Goal: Task Accomplishment & Management: Manage account settings

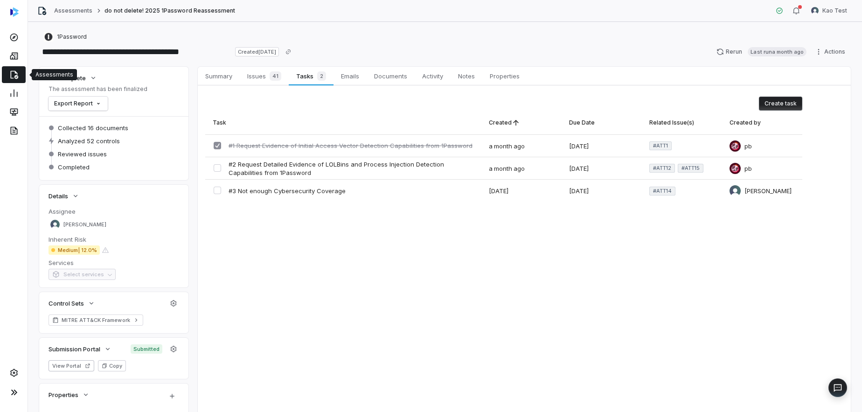
click at [16, 80] on link at bounding box center [14, 74] width 24 height 17
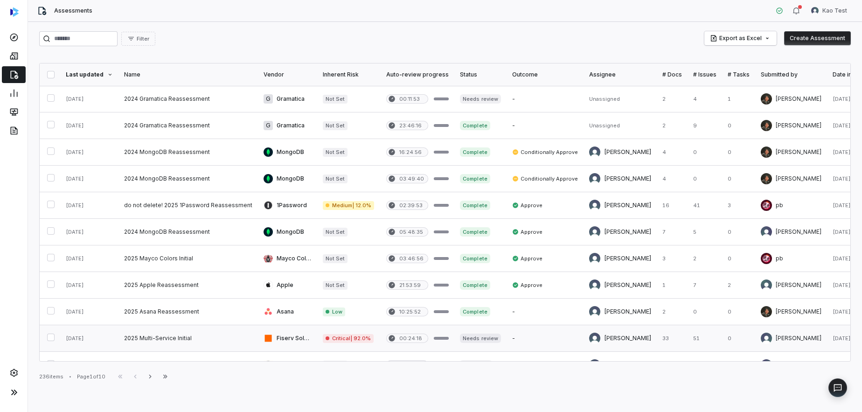
click at [164, 339] on link at bounding box center [187, 338] width 139 height 26
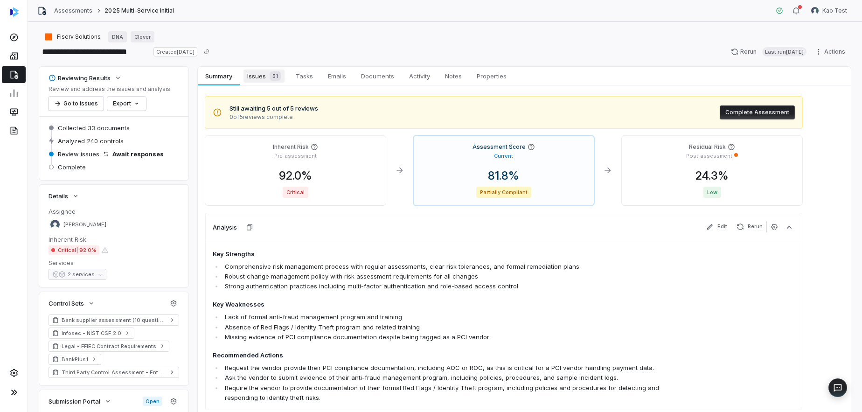
click at [260, 80] on span "Issues 51" at bounding box center [263, 75] width 41 height 13
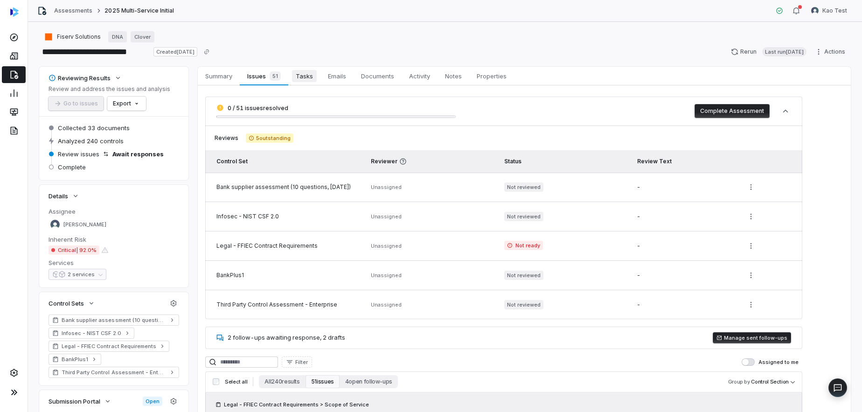
click at [296, 81] on span "Tasks" at bounding box center [304, 76] width 25 height 12
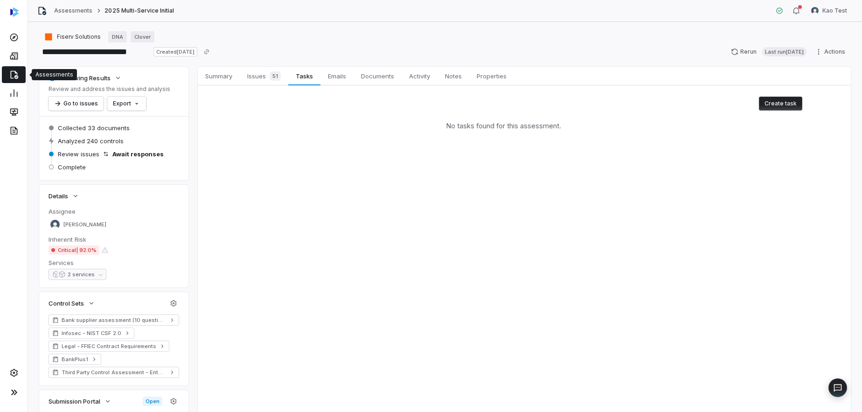
click at [18, 79] on icon at bounding box center [13, 74] width 9 height 9
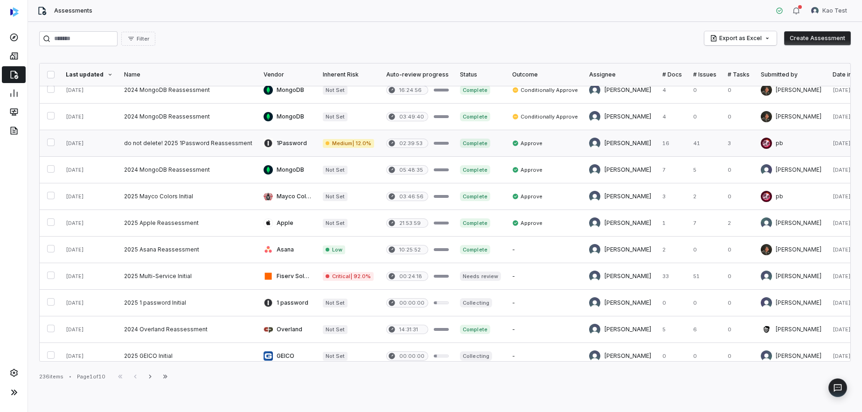
scroll to position [62, 0]
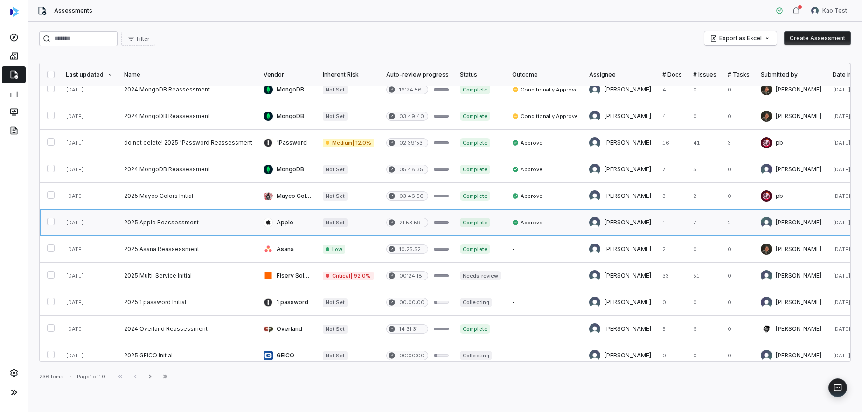
click at [228, 221] on link at bounding box center [187, 222] width 139 height 26
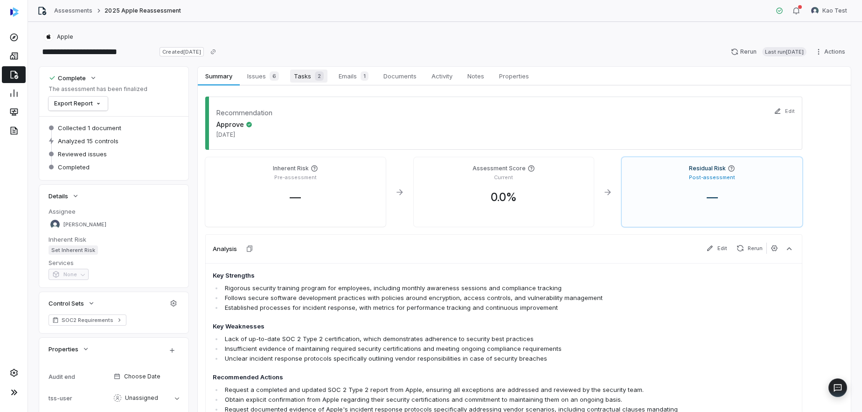
click at [297, 76] on span "Tasks 2" at bounding box center [308, 75] width 37 height 13
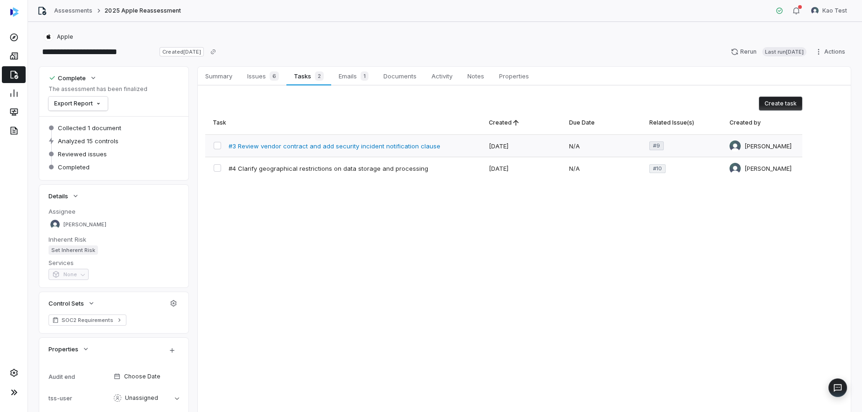
click at [319, 145] on span "#3 Review vendor contract and add security incident notification clause" at bounding box center [334, 146] width 212 height 8
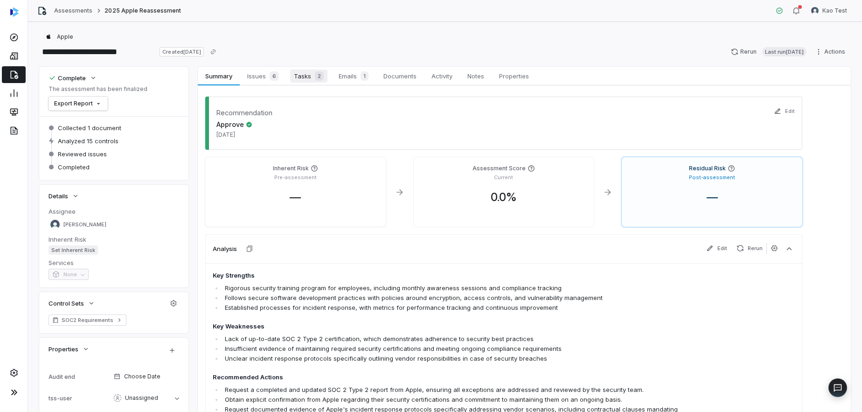
click at [296, 69] on span "Tasks 2" at bounding box center [308, 75] width 37 height 13
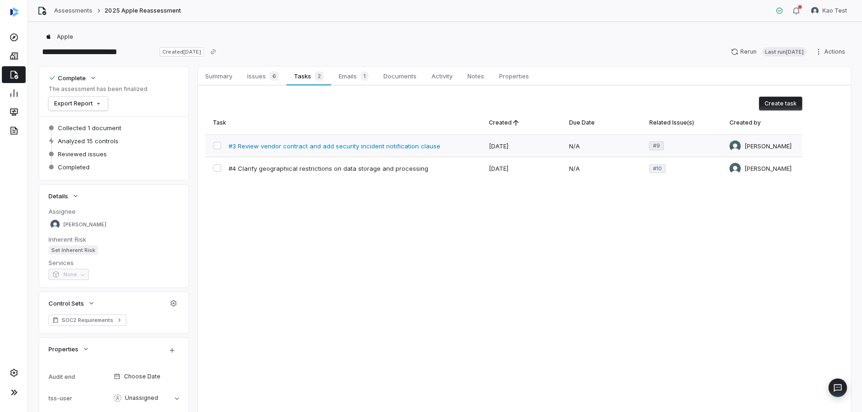
click at [318, 146] on span "#3 Review vendor contract and add security incident notification clause" at bounding box center [334, 146] width 212 height 8
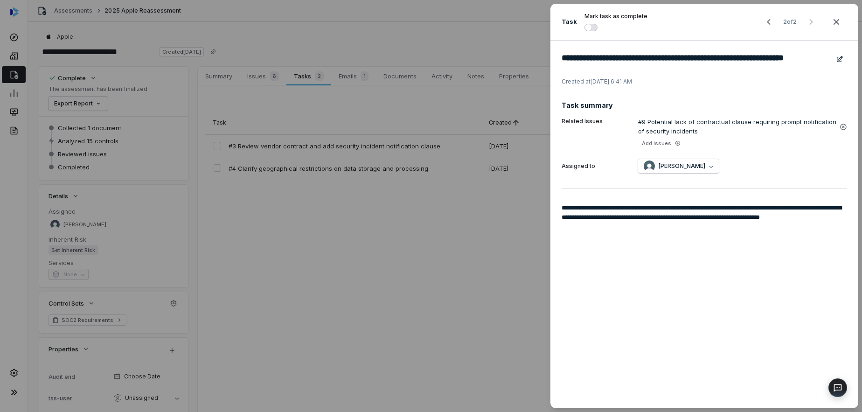
click at [312, 120] on div "**********" at bounding box center [431, 206] width 862 height 412
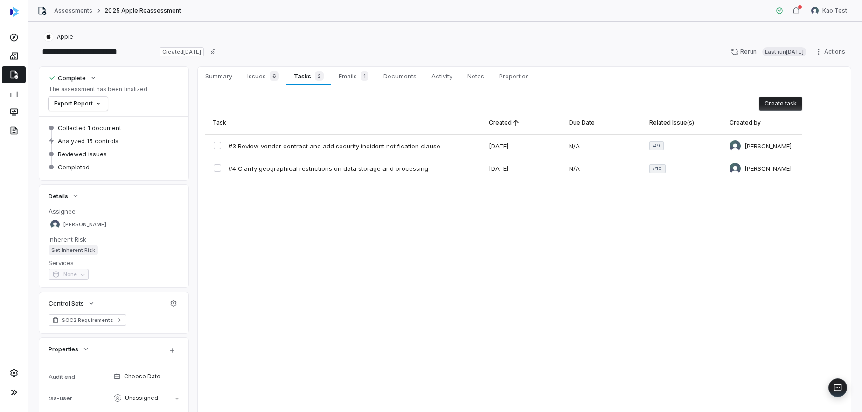
click at [9, 74] on icon at bounding box center [13, 74] width 9 height 9
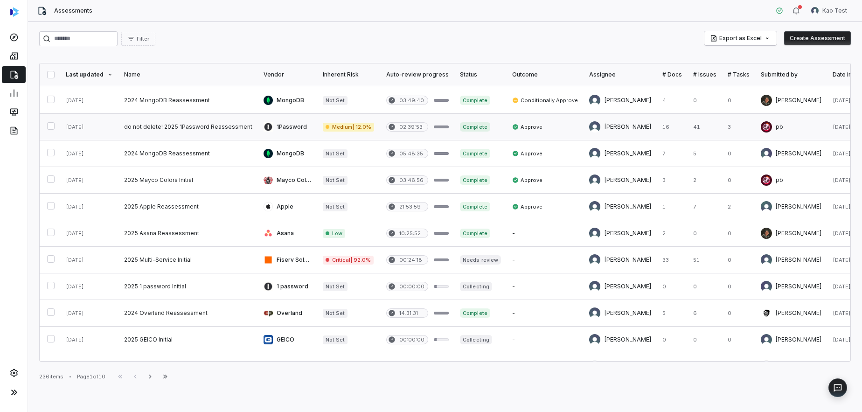
scroll to position [82, 0]
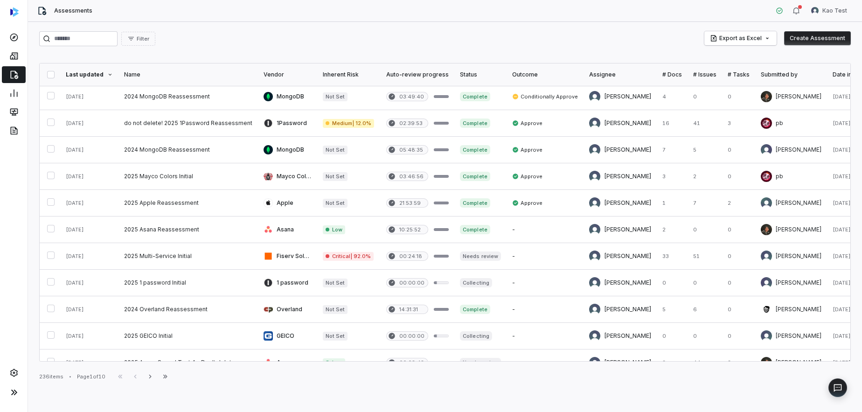
click at [727, 71] on div "# Tasks" at bounding box center [738, 74] width 22 height 7
click at [727, 76] on div "# Tasks" at bounding box center [738, 74] width 22 height 7
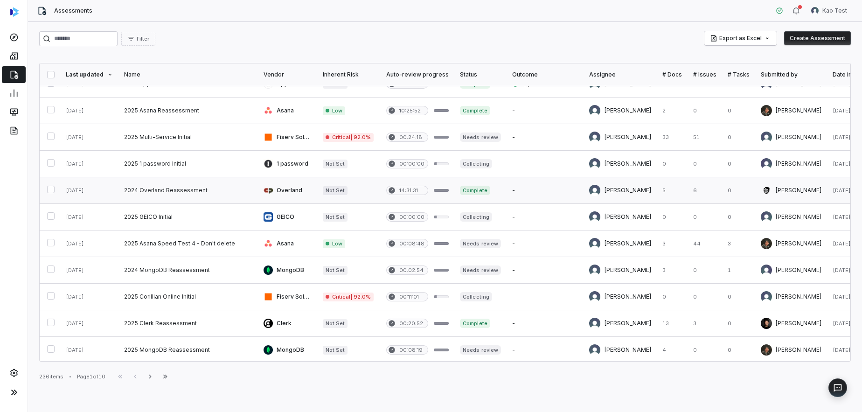
scroll to position [204, 0]
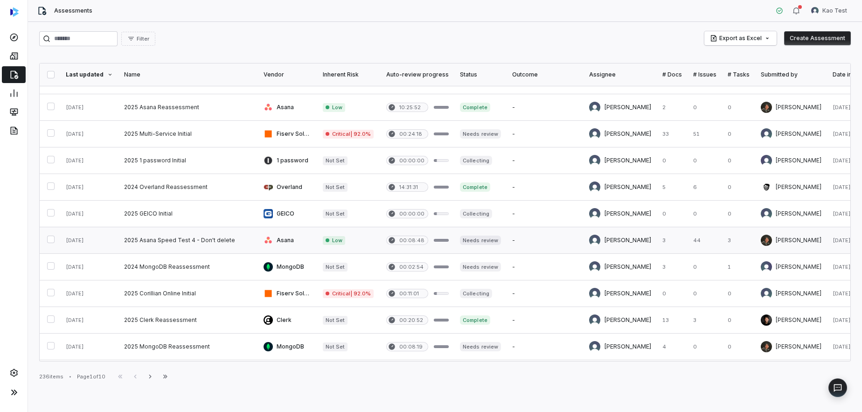
click at [657, 238] on link at bounding box center [672, 240] width 31 height 26
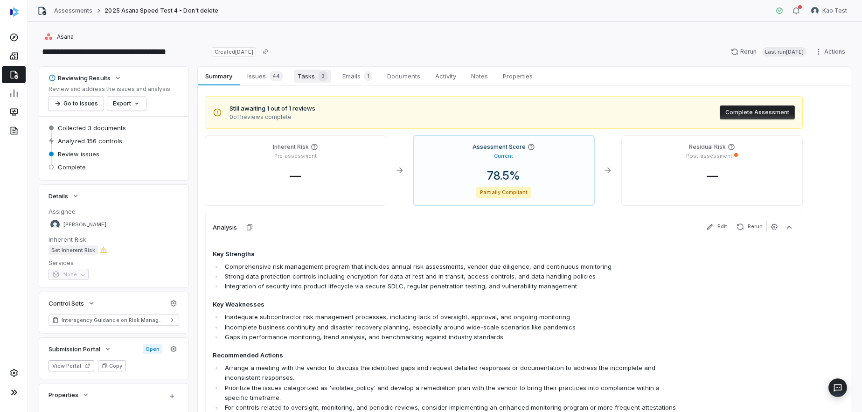
click at [303, 78] on span "Tasks 3" at bounding box center [312, 75] width 37 height 13
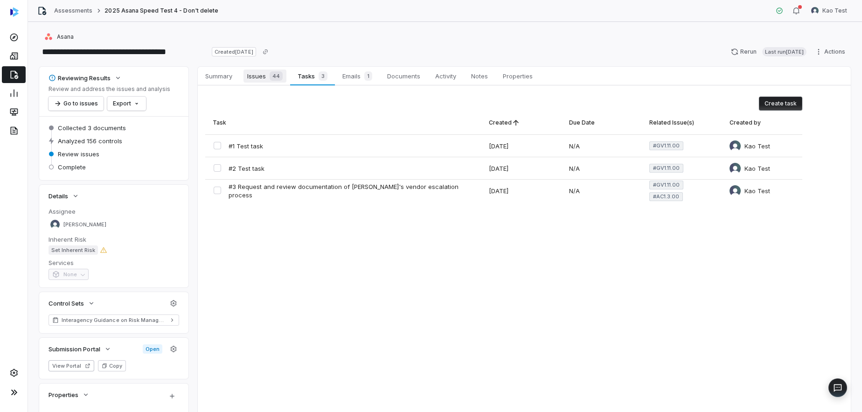
click at [252, 76] on span "Issues 44" at bounding box center [264, 75] width 43 height 13
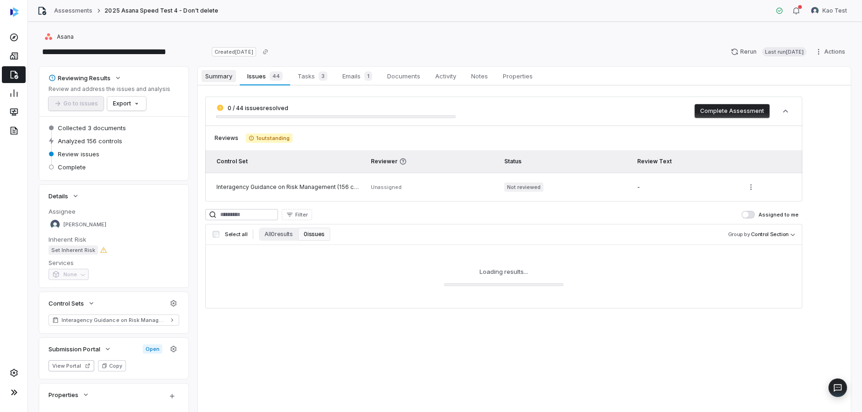
click at [228, 83] on link "Summary Summary" at bounding box center [219, 76] width 42 height 19
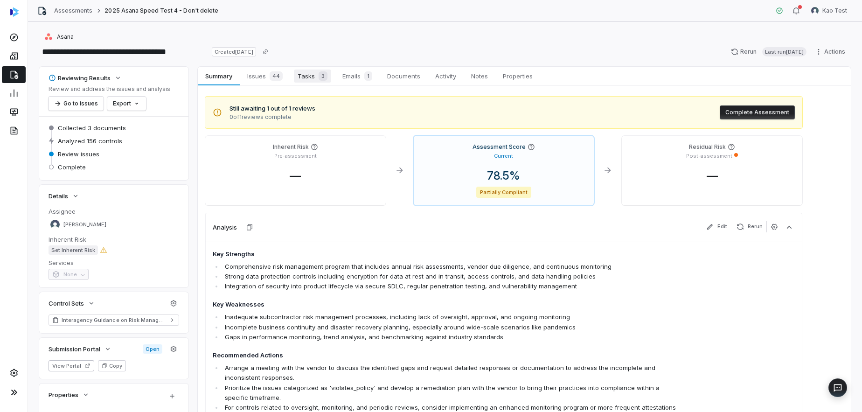
click at [307, 80] on span "Tasks 3" at bounding box center [312, 75] width 37 height 13
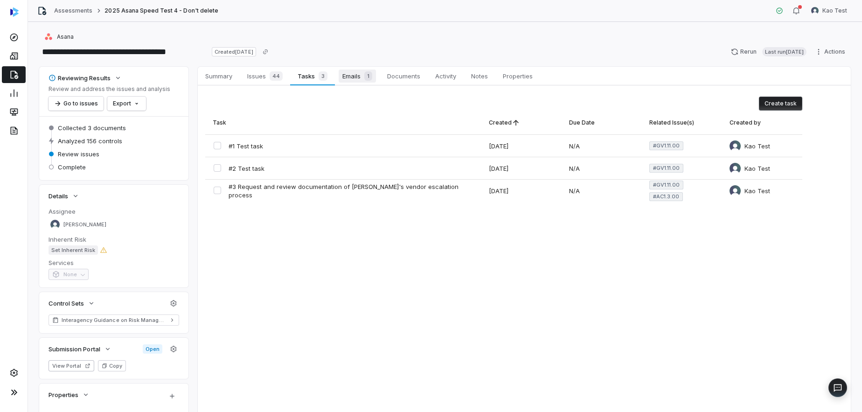
click at [342, 76] on span "Emails 1" at bounding box center [357, 75] width 37 height 13
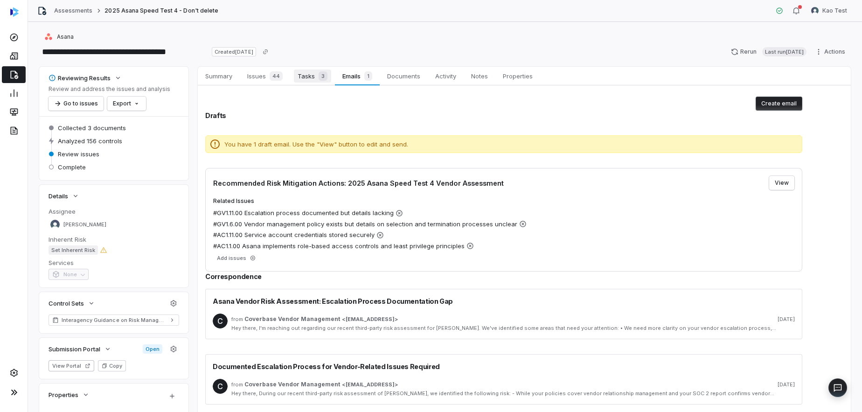
click at [307, 76] on span "Tasks 3" at bounding box center [312, 75] width 37 height 13
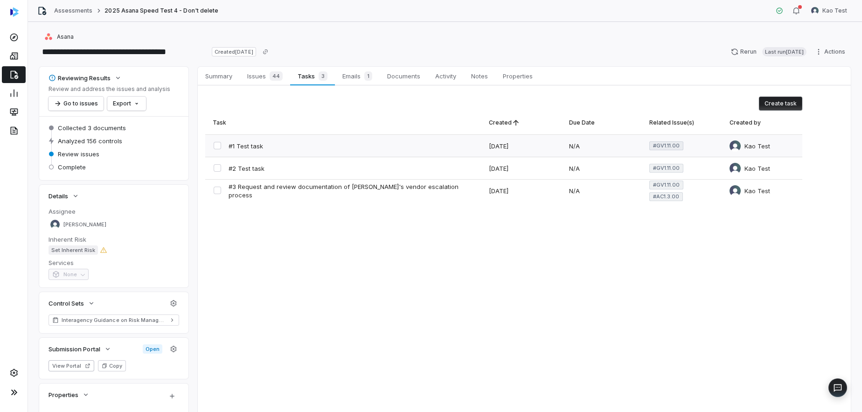
click at [301, 149] on div "#1 Test task" at bounding box center [343, 146] width 276 height 22
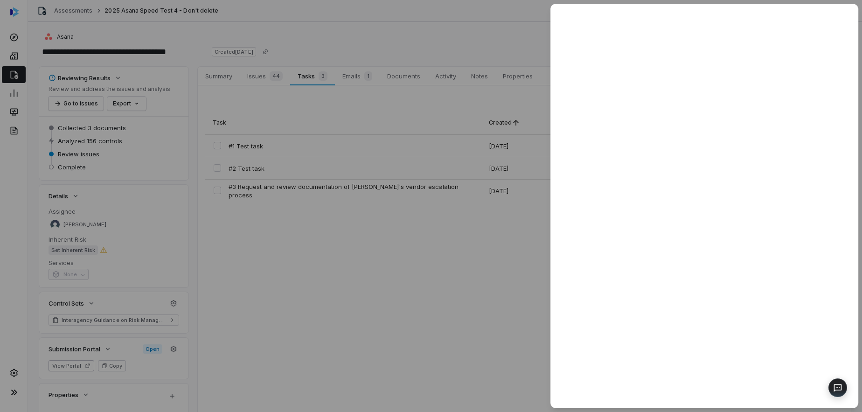
click at [298, 109] on div at bounding box center [431, 206] width 862 height 412
click at [364, 12] on div at bounding box center [431, 206] width 862 height 412
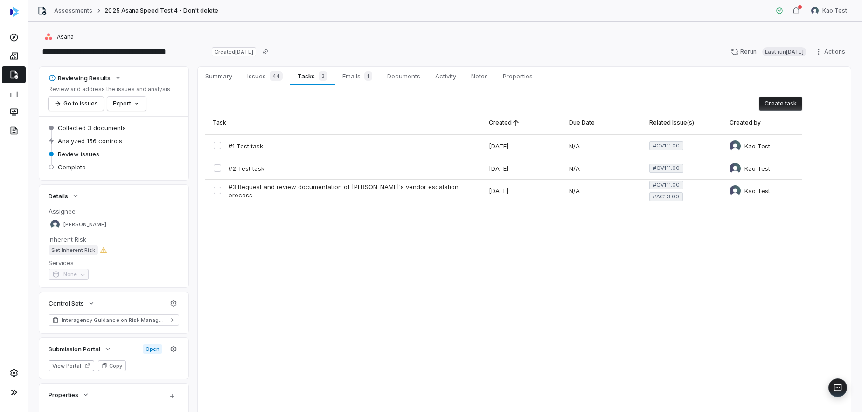
click at [13, 80] on link at bounding box center [14, 74] width 24 height 17
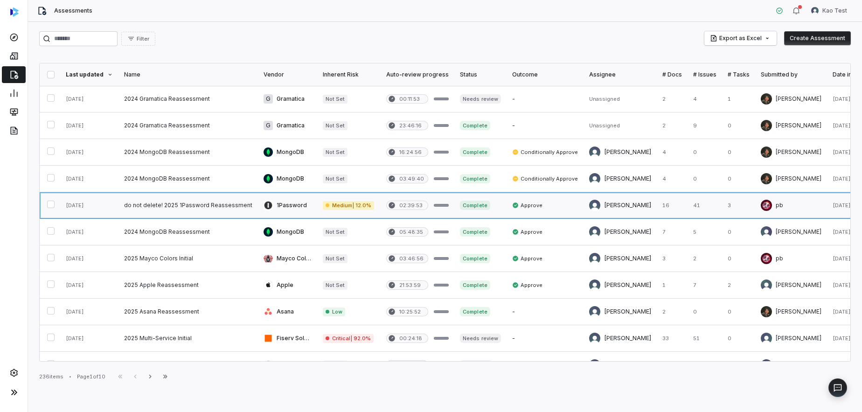
click at [224, 205] on link at bounding box center [187, 205] width 139 height 26
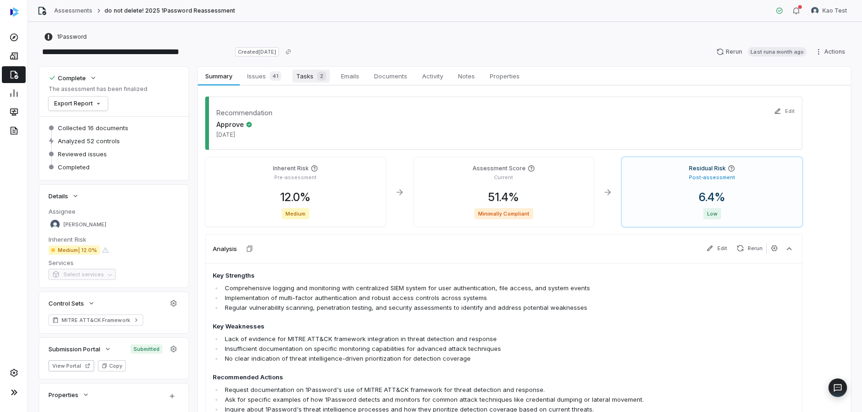
click at [304, 78] on span "Tasks 2" at bounding box center [310, 75] width 37 height 13
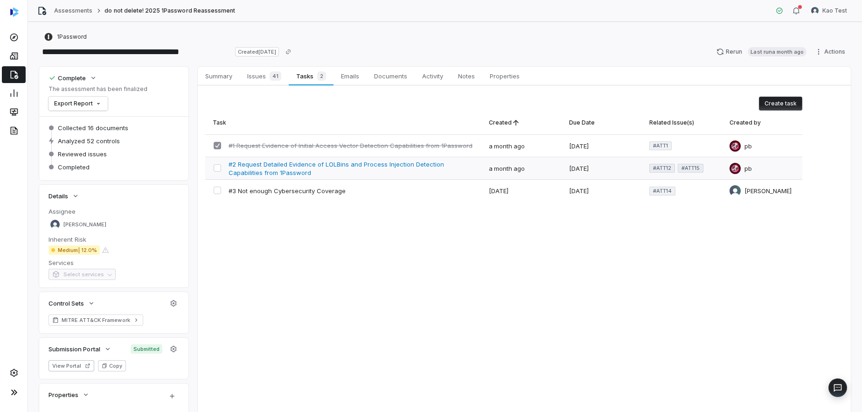
click at [317, 168] on span "#2 Request Detailed Evidence of LOLBins and Process Injection Detection Capabil…" at bounding box center [350, 168] width 245 height 17
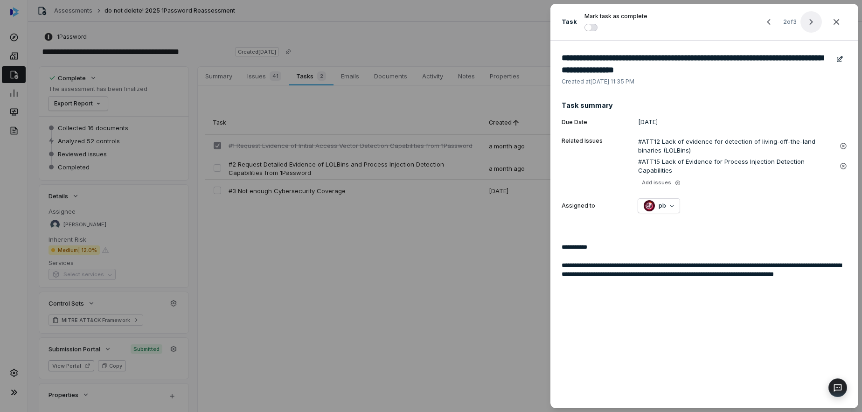
click at [808, 22] on icon "button" at bounding box center [810, 21] width 11 height 11
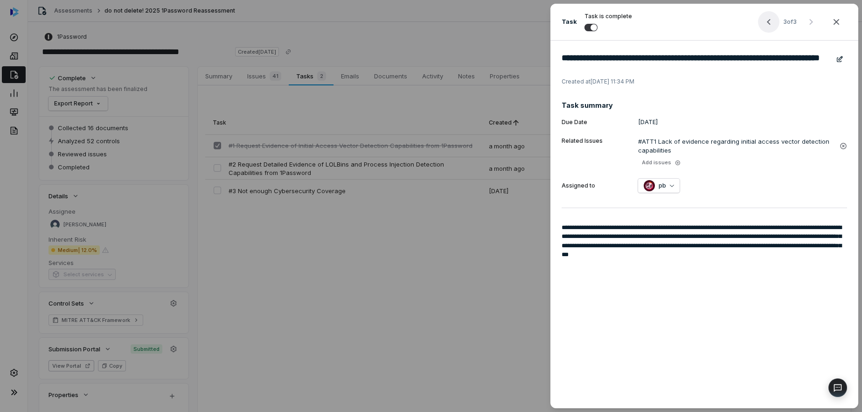
click at [767, 22] on icon "button" at bounding box center [768, 21] width 11 height 11
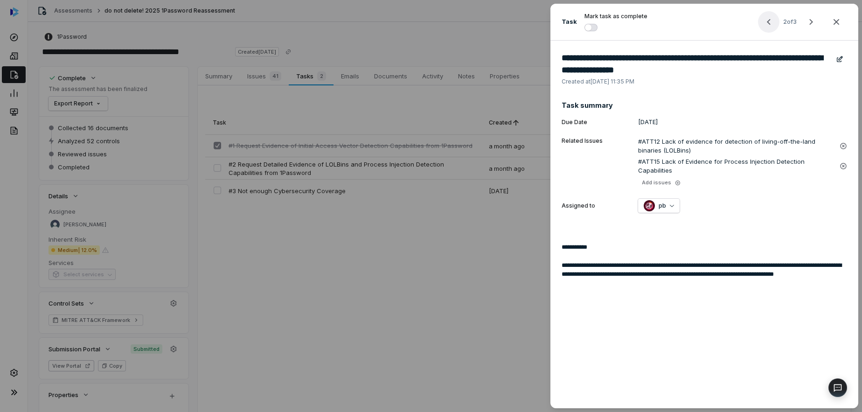
click at [767, 22] on icon "button" at bounding box center [768, 21] width 11 height 11
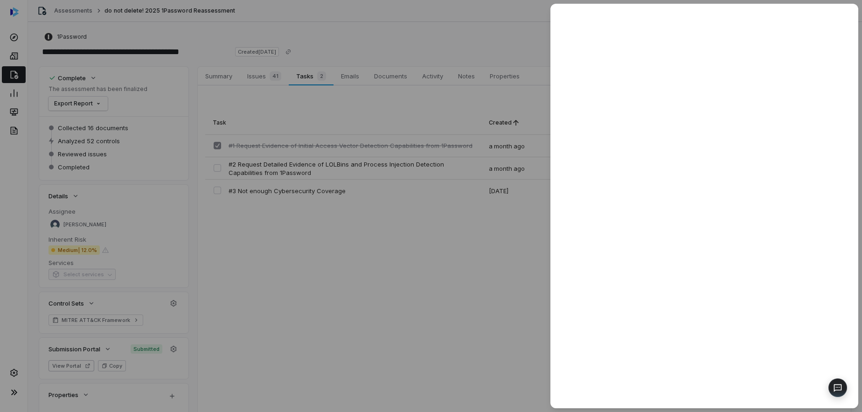
click at [520, 51] on div at bounding box center [431, 206] width 862 height 412
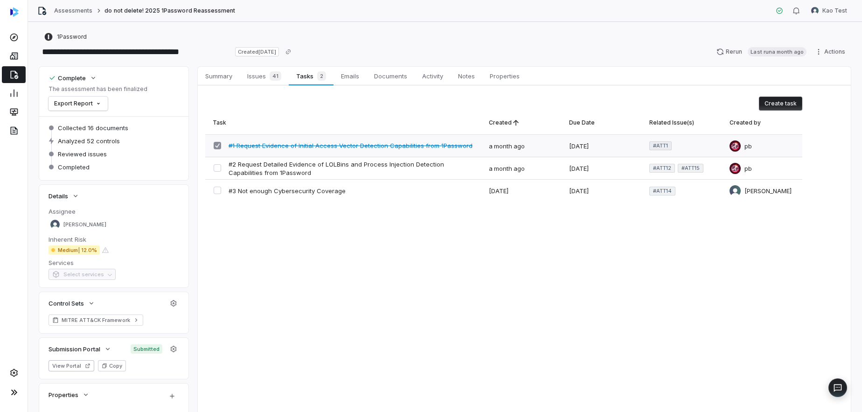
click at [289, 146] on span "#1 Request Evidence of Initial Access Vector Detection Capabilities from 1Passw…" at bounding box center [350, 145] width 244 height 8
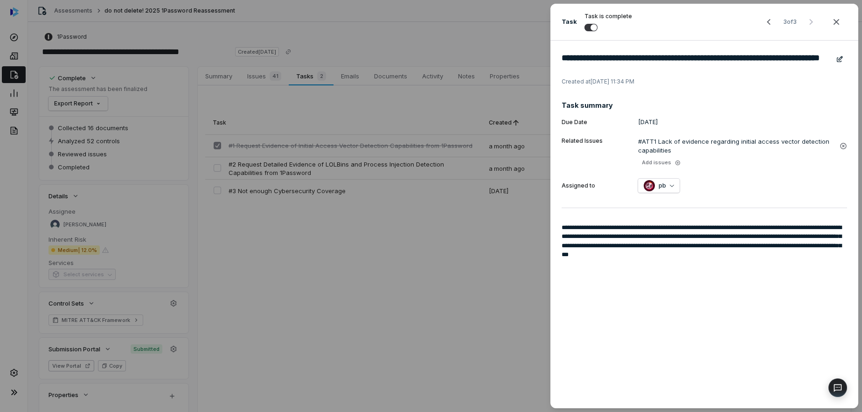
click at [297, 197] on div "**********" at bounding box center [431, 206] width 862 height 412
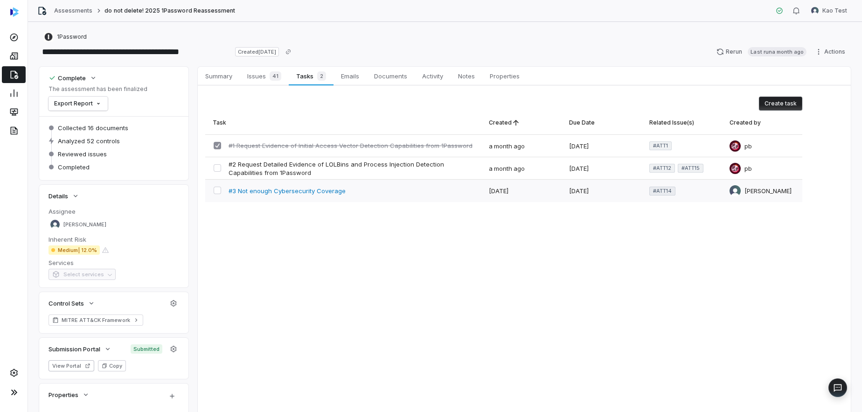
click at [304, 193] on span "#3 Not enough Cybersecurity Coverage" at bounding box center [286, 191] width 117 height 8
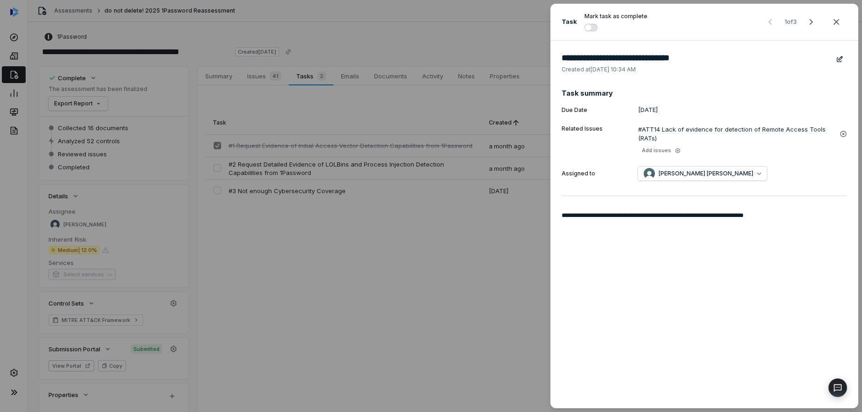
click at [266, 87] on div "**********" at bounding box center [431, 206] width 862 height 412
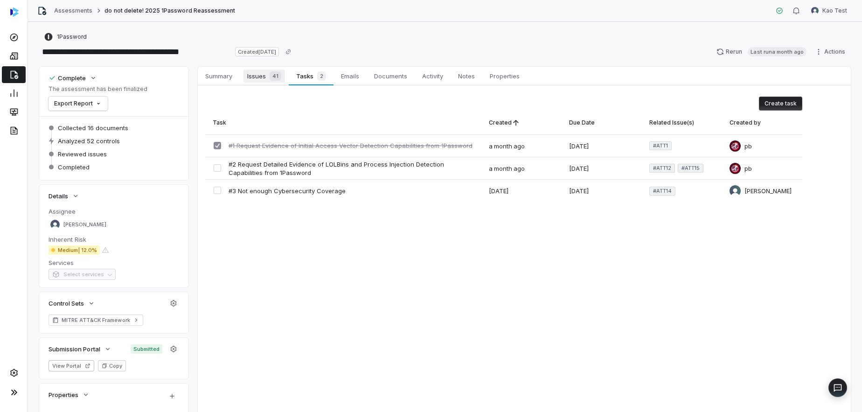
click at [262, 68] on link "Issues 41 Issues 41" at bounding box center [264, 76] width 49 height 19
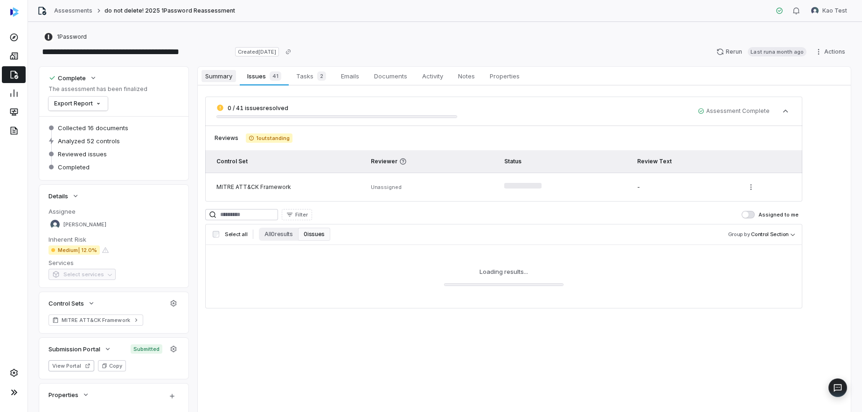
click at [217, 82] on link "Summary Summary" at bounding box center [219, 76] width 42 height 19
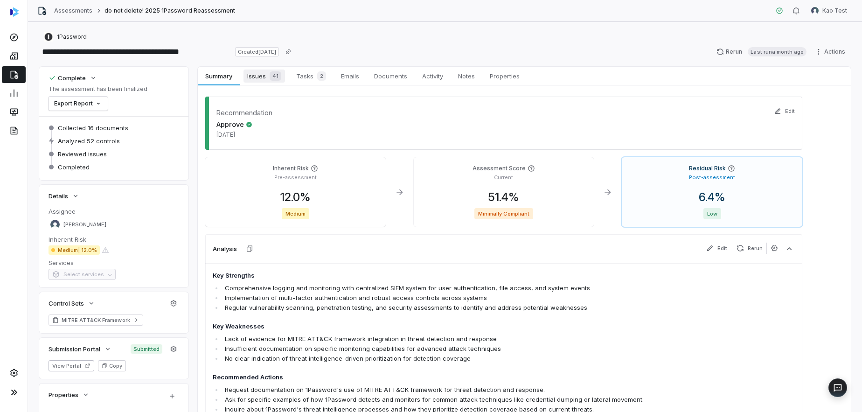
click at [257, 76] on span "Issues 41" at bounding box center [263, 75] width 41 height 13
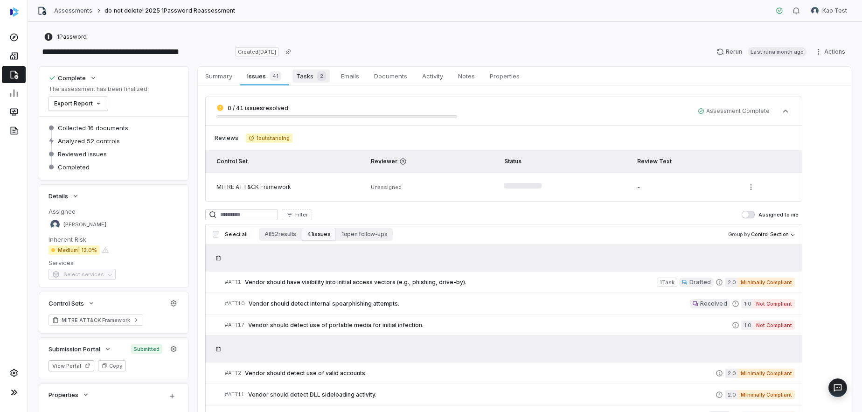
click at [297, 76] on span "Tasks 2" at bounding box center [310, 75] width 37 height 13
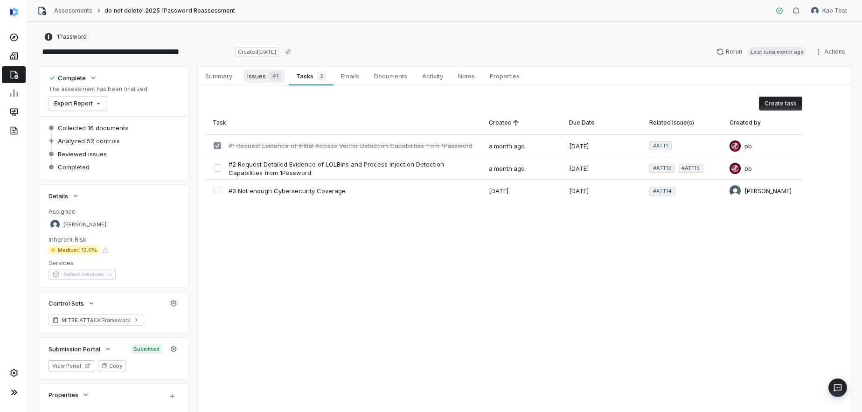
click at [262, 76] on span "Issues 41" at bounding box center [263, 75] width 41 height 13
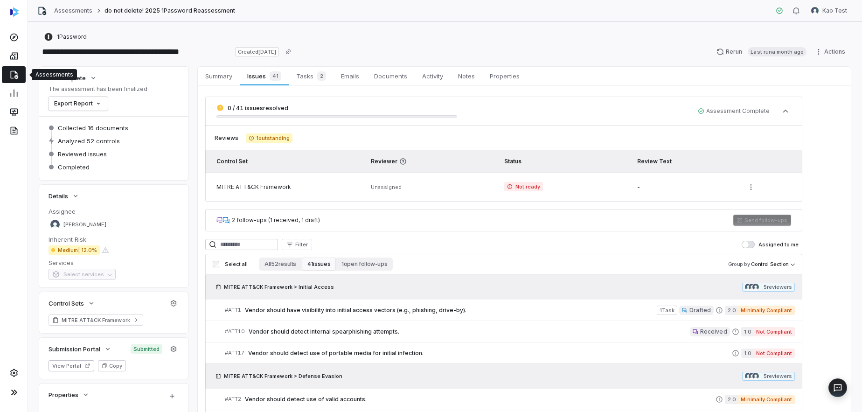
click at [14, 71] on icon at bounding box center [14, 75] width 8 height 8
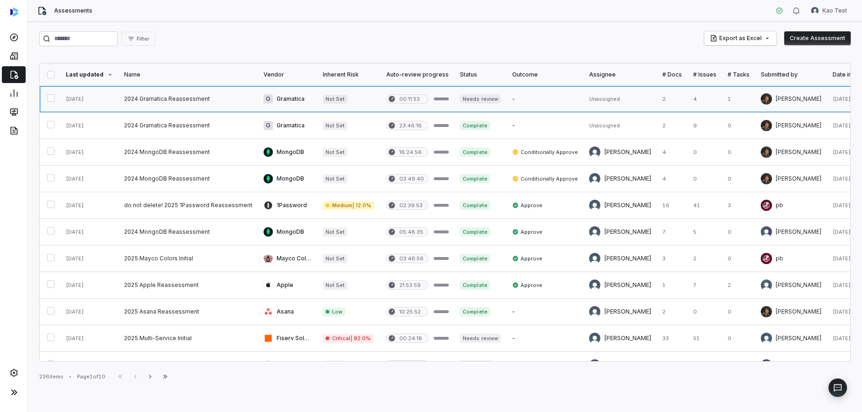
click at [287, 99] on link at bounding box center [287, 99] width 59 height 26
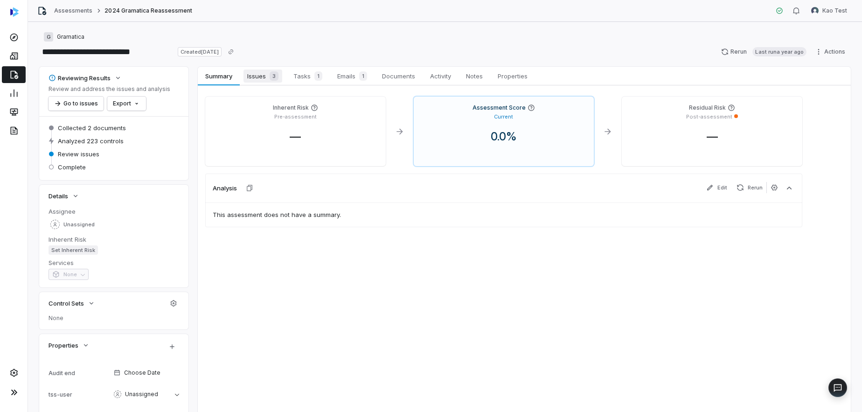
click at [259, 79] on span "Issues 3" at bounding box center [262, 75] width 39 height 13
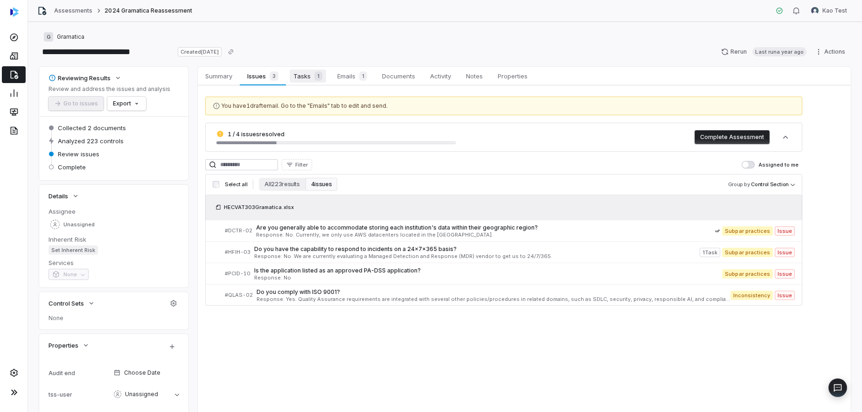
click at [303, 79] on span "Tasks 1" at bounding box center [308, 75] width 36 height 13
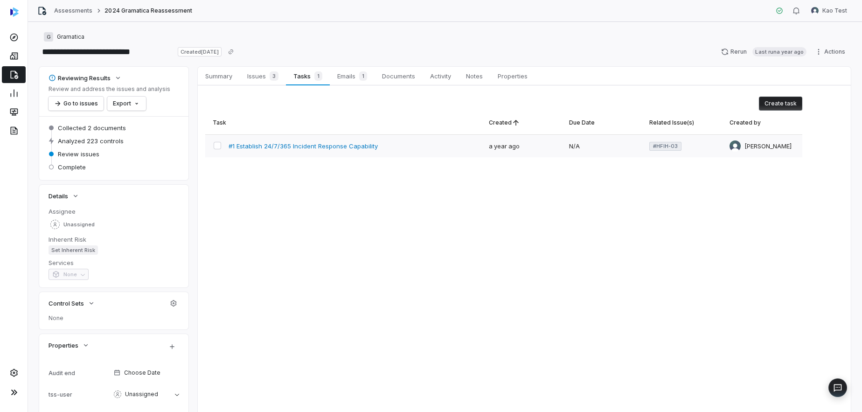
click at [322, 145] on span "#1 Establish 24/7/365 Incident Response Capability" at bounding box center [302, 146] width 149 height 8
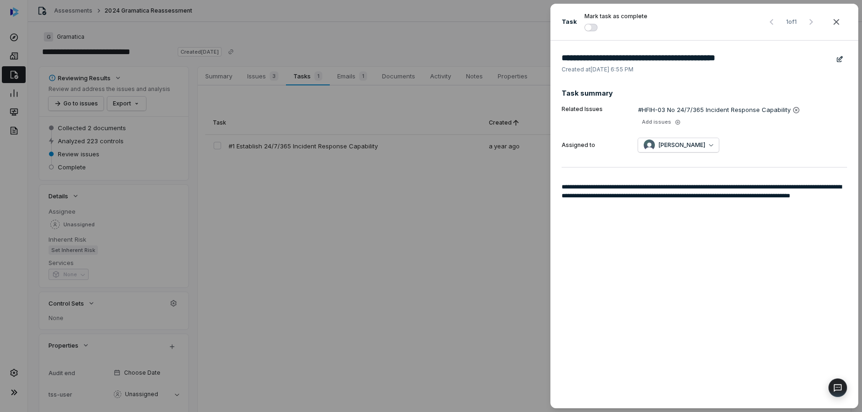
click at [345, 76] on div "**********" at bounding box center [431, 206] width 862 height 412
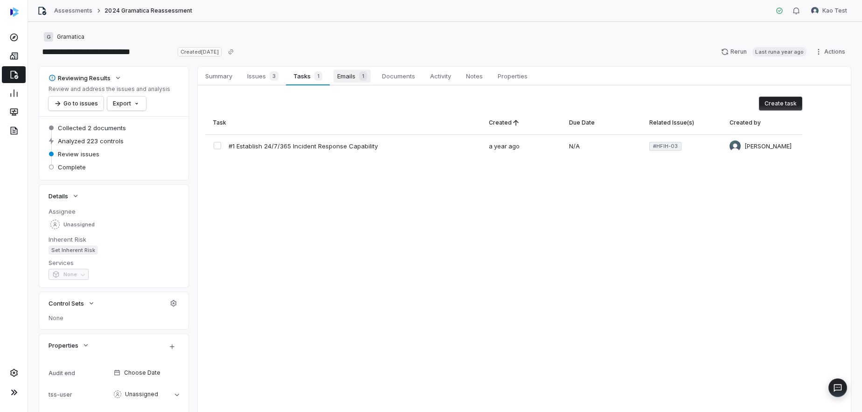
click at [349, 78] on span "Emails 1" at bounding box center [351, 75] width 37 height 13
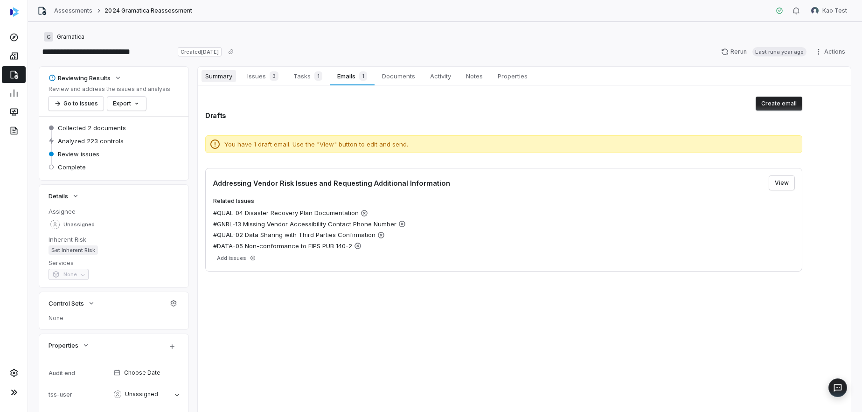
click at [221, 78] on span "Summary" at bounding box center [218, 76] width 35 height 12
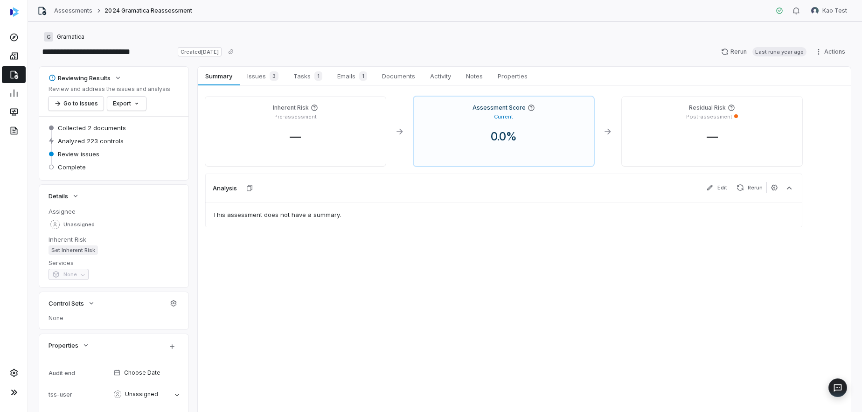
click at [16, 74] on icon at bounding box center [13, 74] width 9 height 9
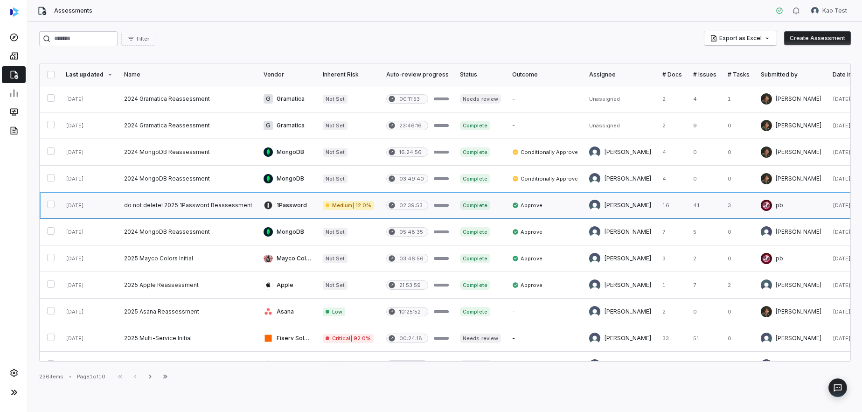
click at [224, 208] on link at bounding box center [187, 205] width 139 height 26
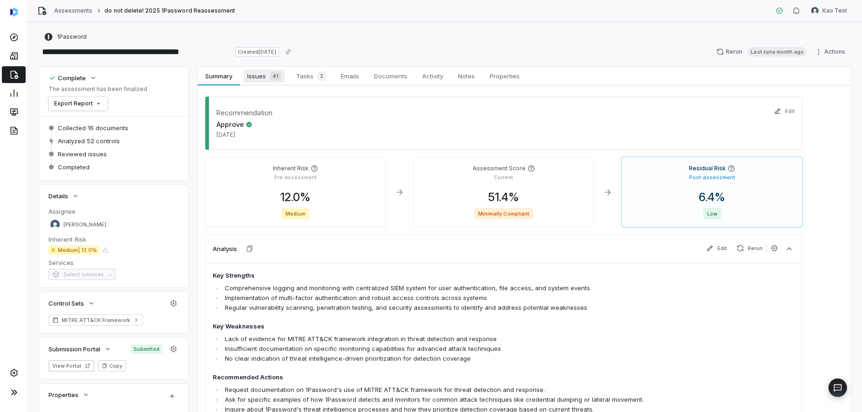
click at [263, 76] on span "Issues 41" at bounding box center [263, 75] width 41 height 13
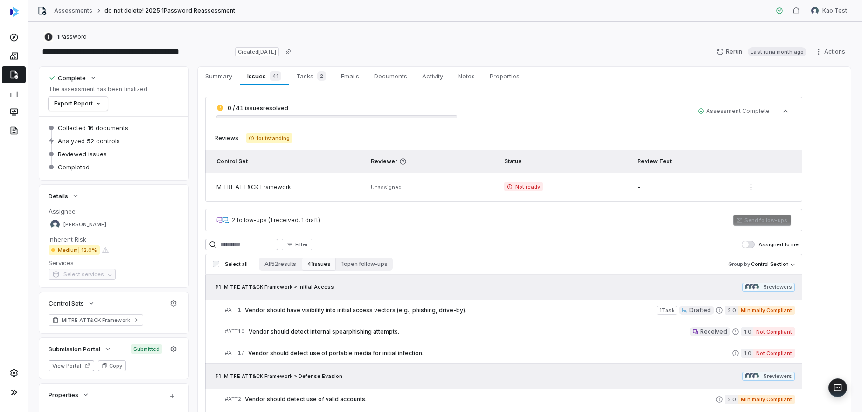
click at [12, 75] on icon at bounding box center [13, 74] width 9 height 9
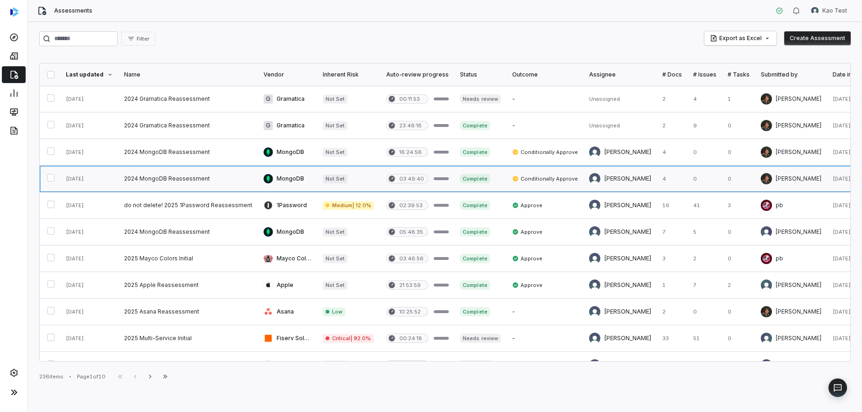
click at [176, 181] on link at bounding box center [187, 179] width 139 height 26
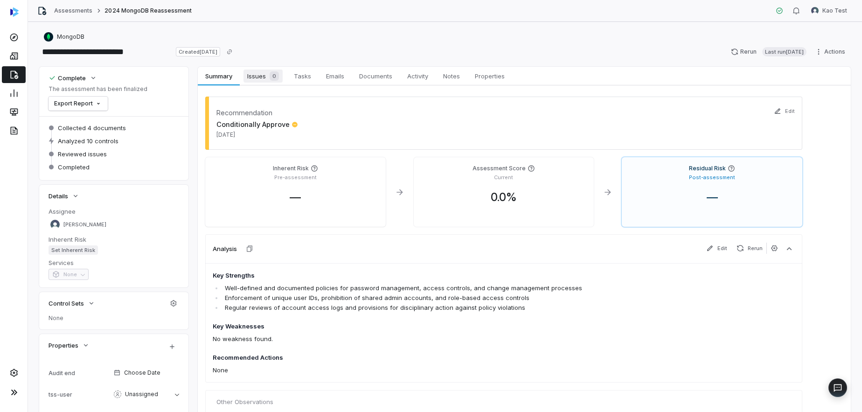
click at [259, 81] on span "Issues 0" at bounding box center [262, 75] width 39 height 13
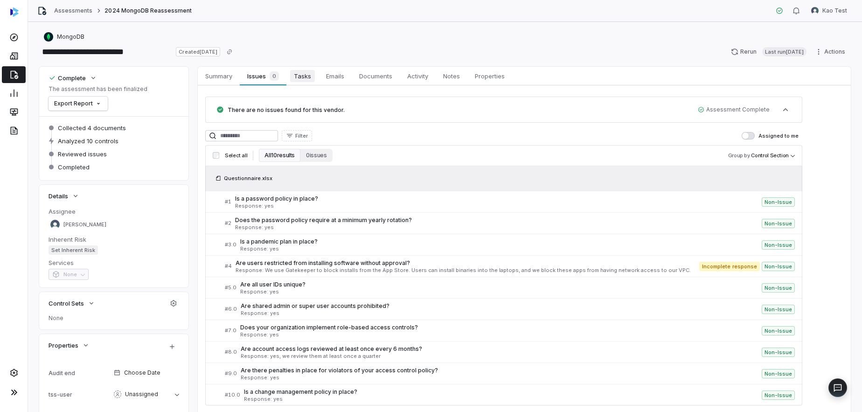
click at [295, 76] on span "Tasks" at bounding box center [302, 76] width 25 height 12
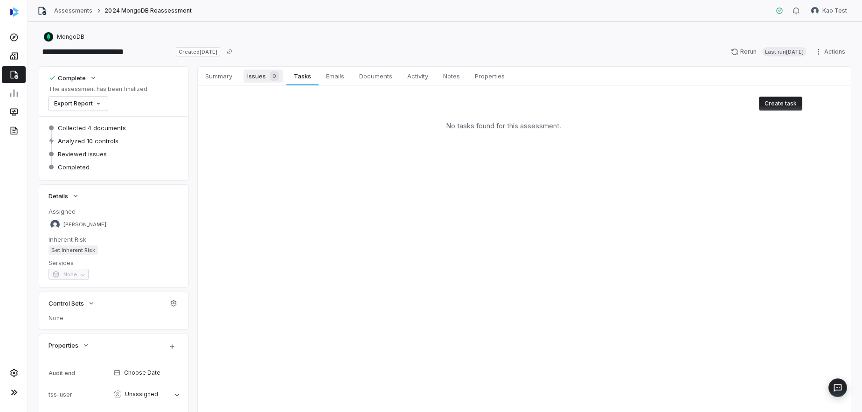
click at [262, 76] on span "Issues 0" at bounding box center [262, 75] width 39 height 13
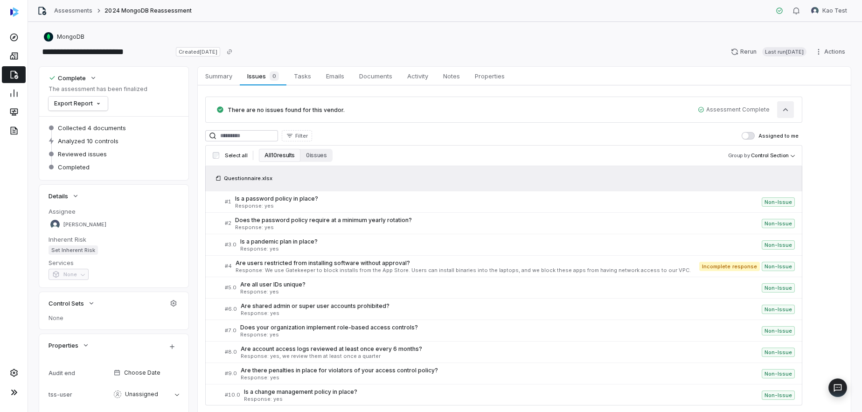
click at [787, 110] on icon "button" at bounding box center [785, 109] width 9 height 9
click at [21, 77] on link at bounding box center [14, 74] width 24 height 17
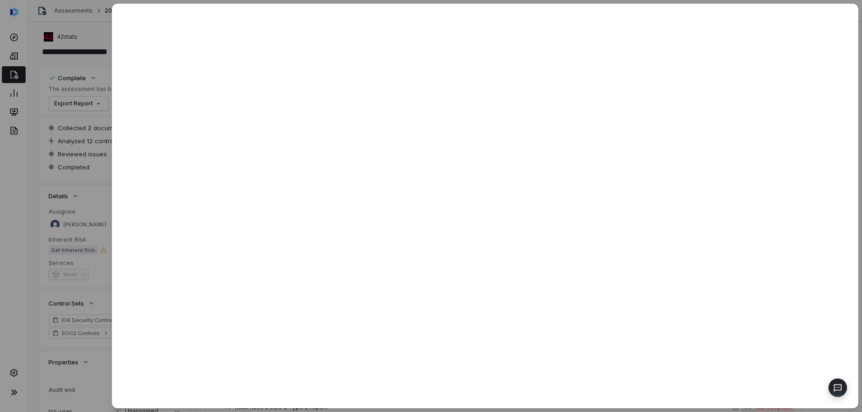
click at [73, 21] on div at bounding box center [431, 206] width 862 height 412
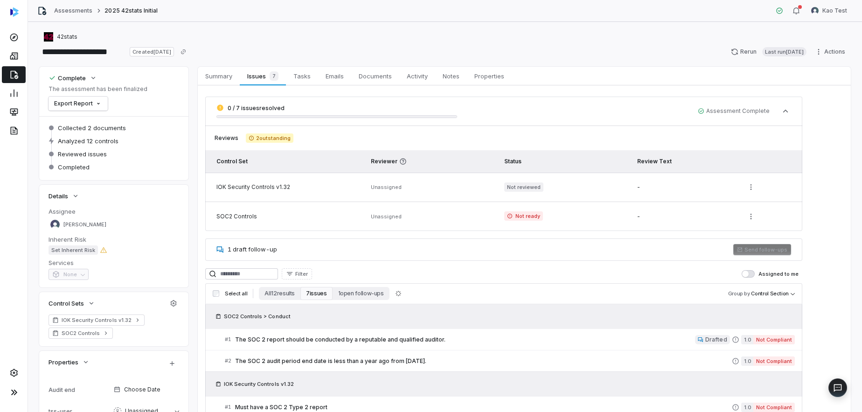
click at [15, 13] on img at bounding box center [14, 11] width 8 height 9
click at [17, 393] on icon at bounding box center [13, 392] width 11 height 11
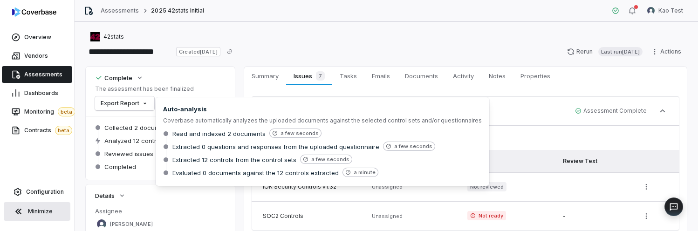
click at [42, 12] on img at bounding box center [34, 11] width 44 height 9
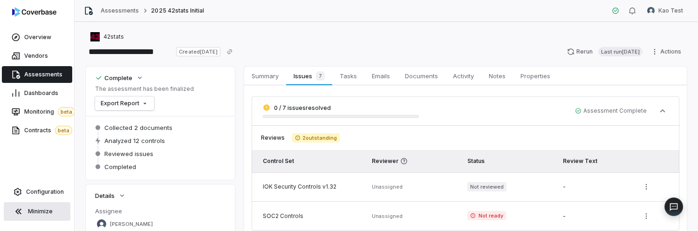
click at [238, 45] on button "Copy link" at bounding box center [229, 51] width 17 height 17
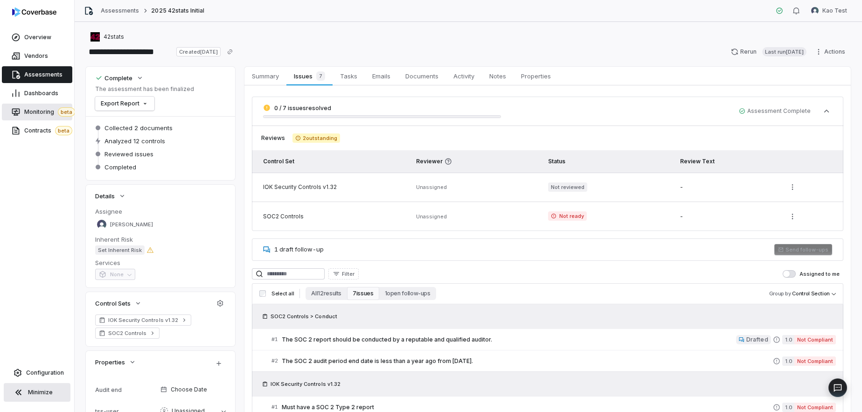
click at [42, 114] on span "Monitoring beta" at bounding box center [49, 111] width 51 height 9
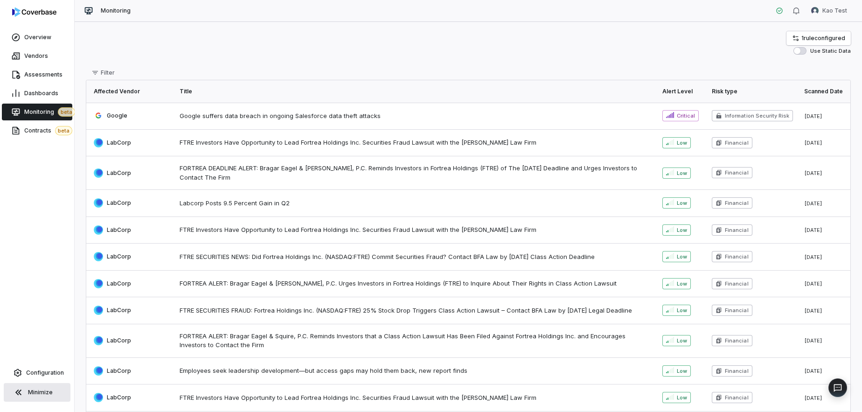
click at [597, 121] on td "Google suffers data breach in ongoing Salesforce data theft attacks" at bounding box center [415, 116] width 483 height 27
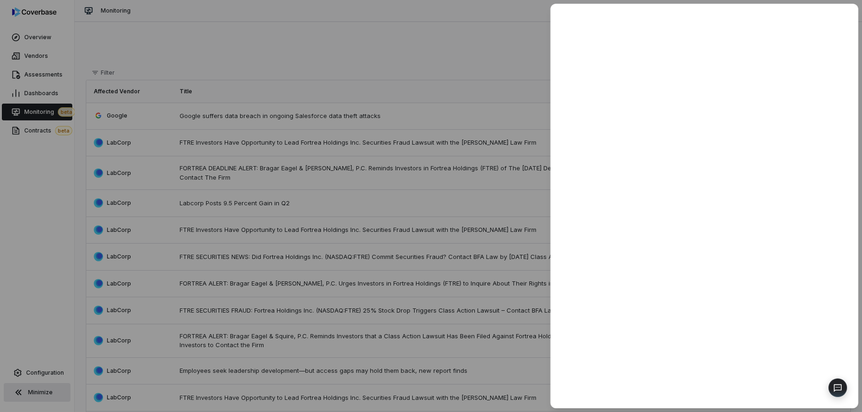
click at [384, 77] on div at bounding box center [431, 206] width 862 height 412
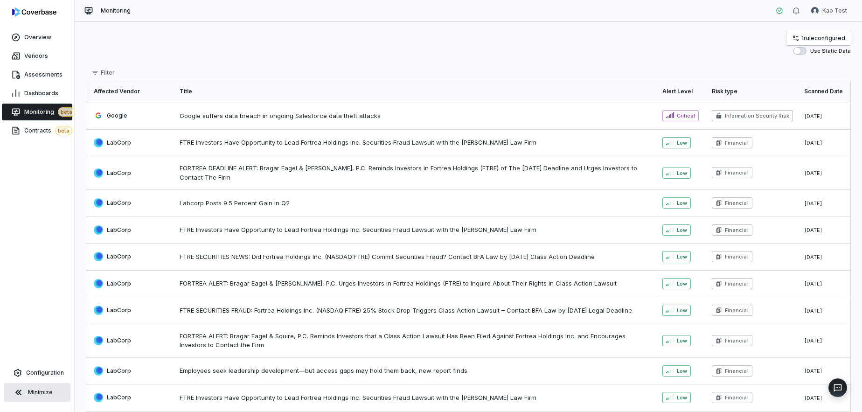
click at [239, 116] on span "Google suffers data breach in ongoing Salesforce data theft attacks" at bounding box center [415, 115] width 471 height 9
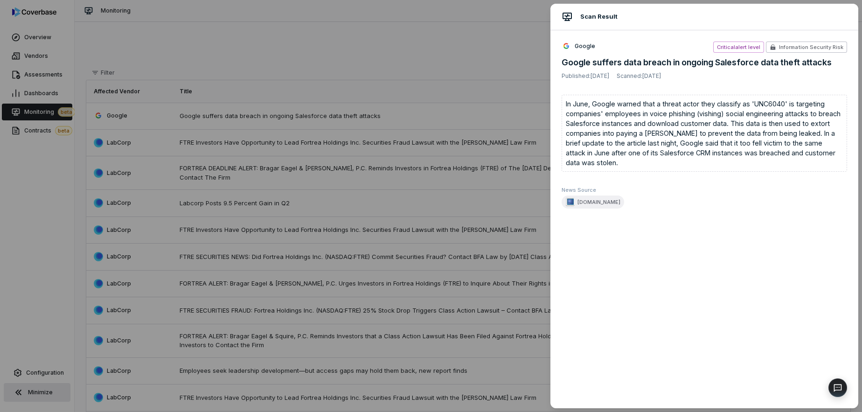
click at [423, 87] on div "Scan Result Google Critical alert level Information Security Risk Google suffer…" at bounding box center [431, 206] width 862 height 412
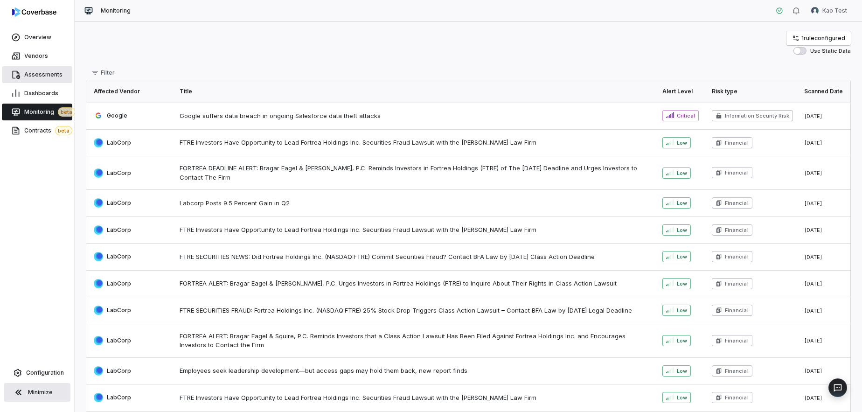
click at [51, 71] on span "Assessments" at bounding box center [43, 74] width 38 height 7
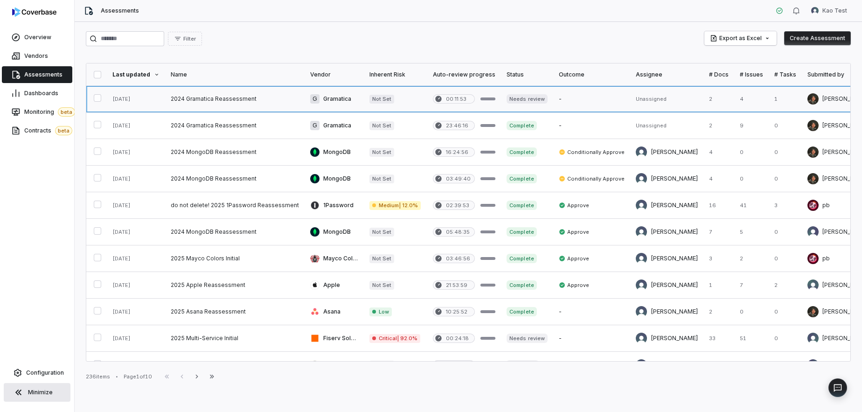
click at [224, 99] on link at bounding box center [234, 99] width 139 height 26
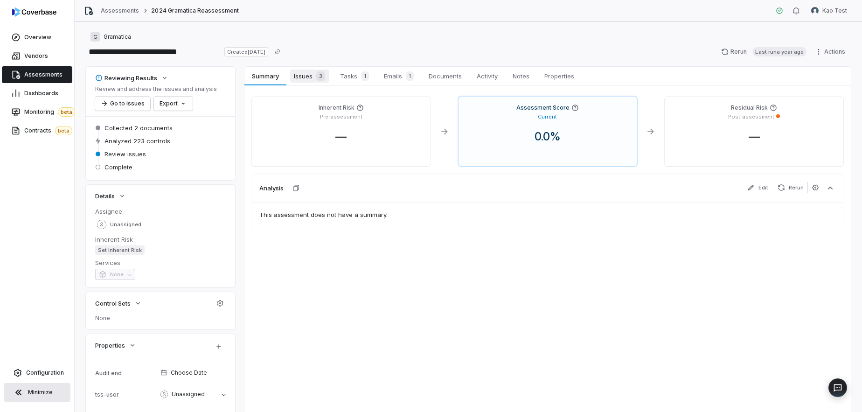
click at [304, 76] on span "Issues 3" at bounding box center [309, 75] width 39 height 13
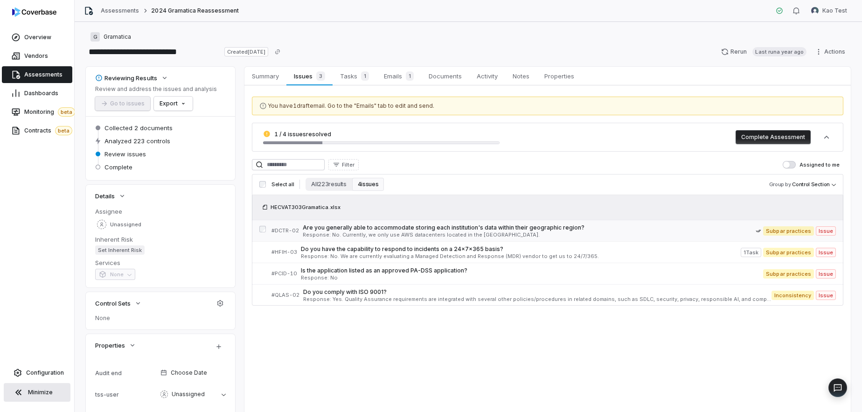
click at [428, 230] on span "Are you generally able to accommodate storing each institution's data within th…" at bounding box center [529, 227] width 453 height 7
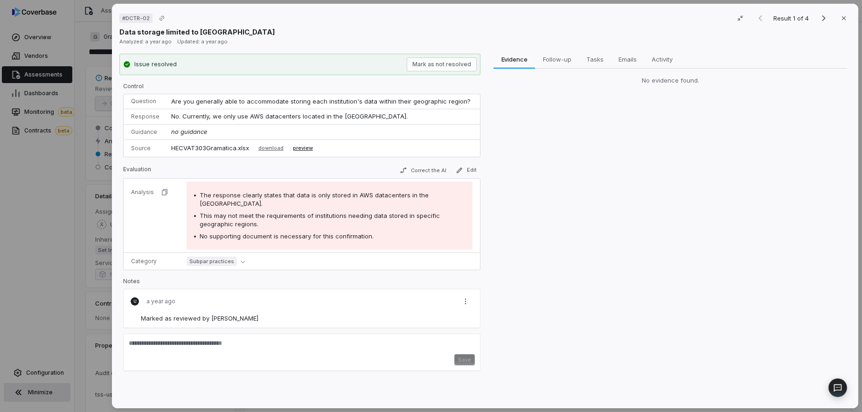
click at [303, 149] on button "preview" at bounding box center [303, 148] width 20 height 11
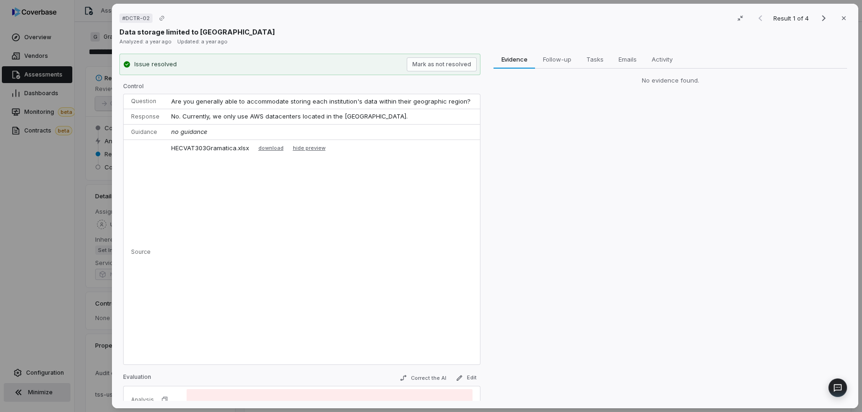
click at [337, 81] on div "Issue resolved Mark as not resolved Control Question Are you generally able to …" at bounding box center [299, 227] width 361 height 347
click at [561, 59] on span "Follow-up" at bounding box center [557, 59] width 36 height 12
click at [824, 21] on icon "Next result" at bounding box center [823, 18] width 11 height 11
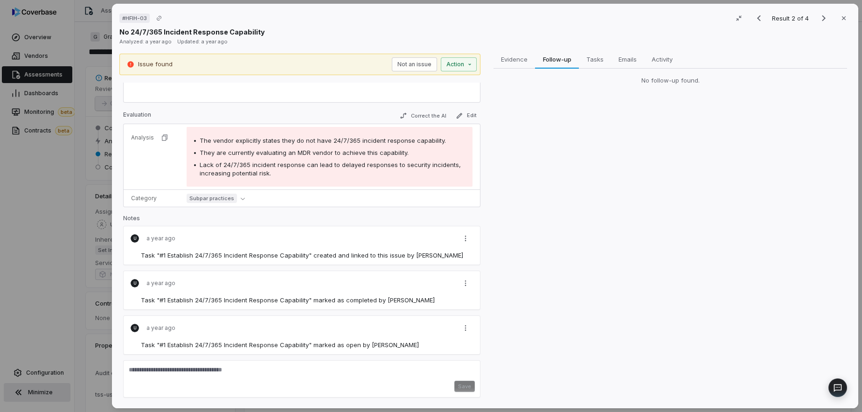
scroll to position [263, 0]
click at [819, 19] on icon "Next result" at bounding box center [823, 18] width 11 height 11
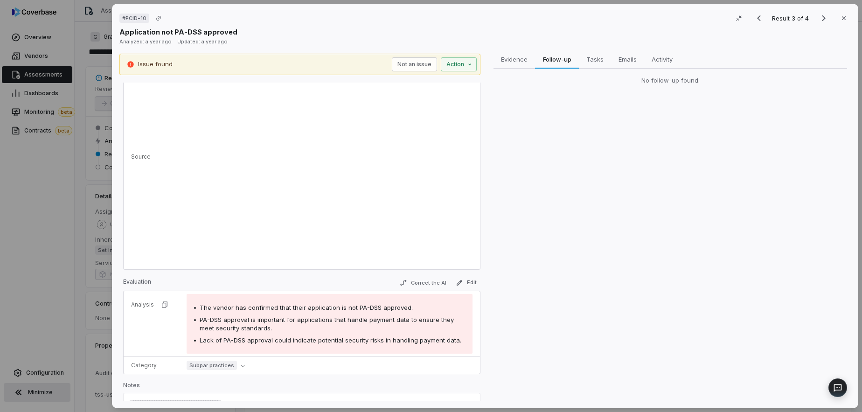
scroll to position [128, 0]
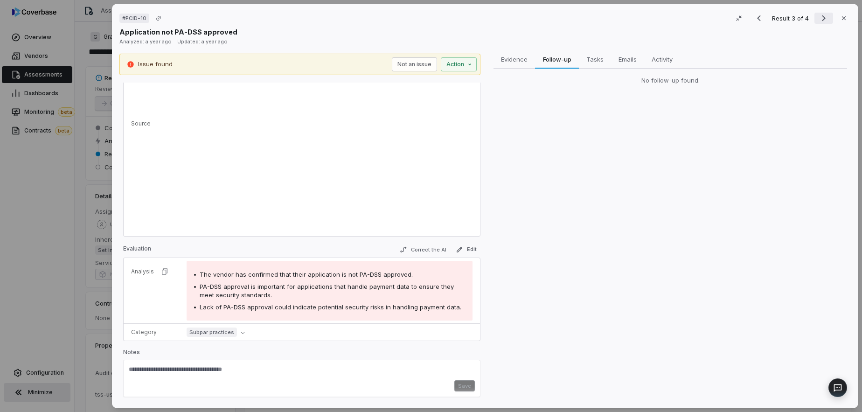
click at [821, 19] on icon "Next result" at bounding box center [823, 18] width 11 height 11
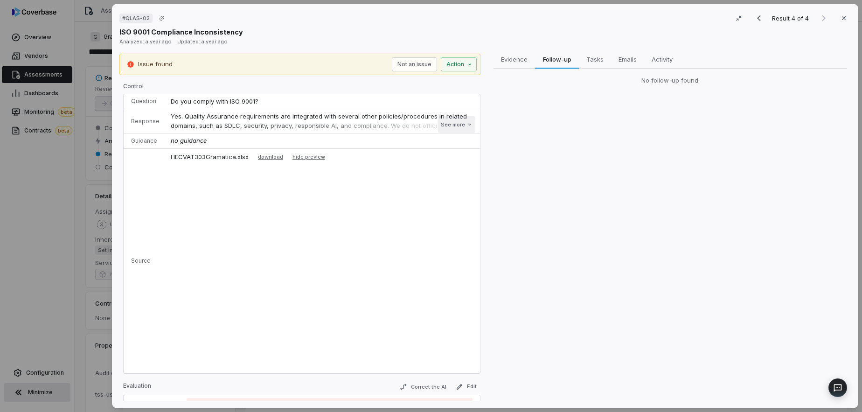
click at [457, 126] on button "See more" at bounding box center [456, 124] width 37 height 17
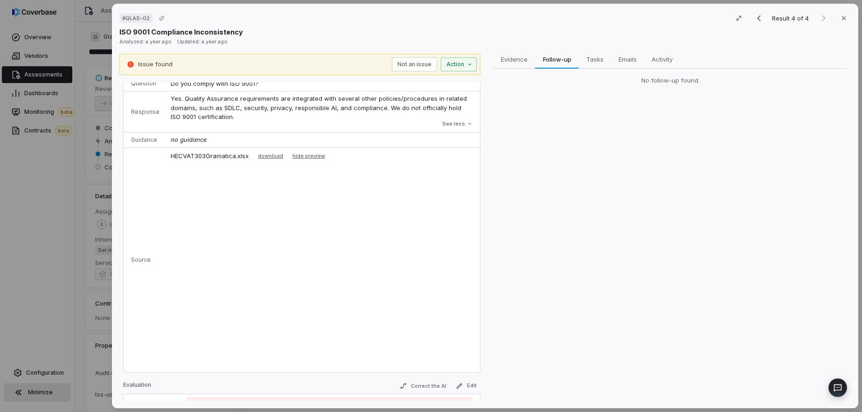
scroll to position [13, 0]
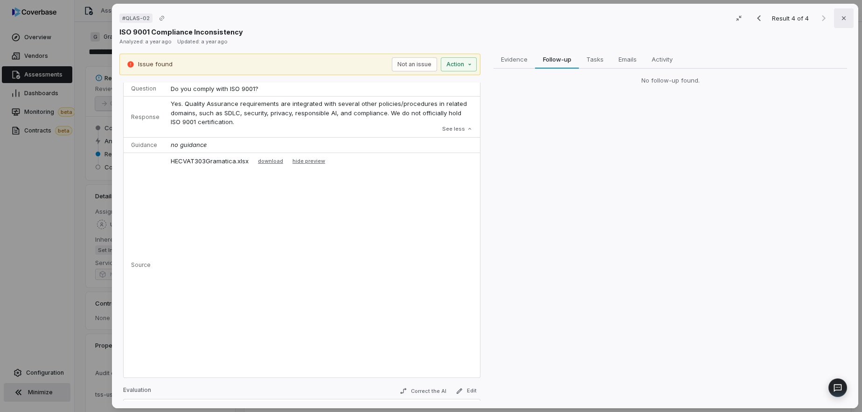
click at [845, 17] on icon "button" at bounding box center [843, 17] width 7 height 7
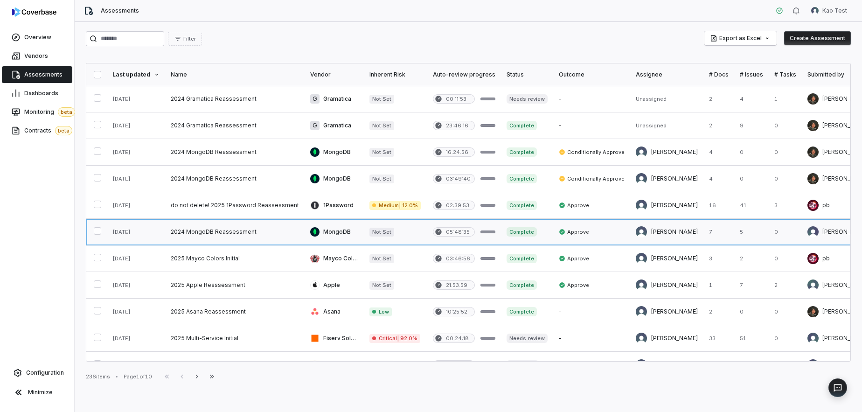
click at [213, 227] on link at bounding box center [234, 232] width 139 height 26
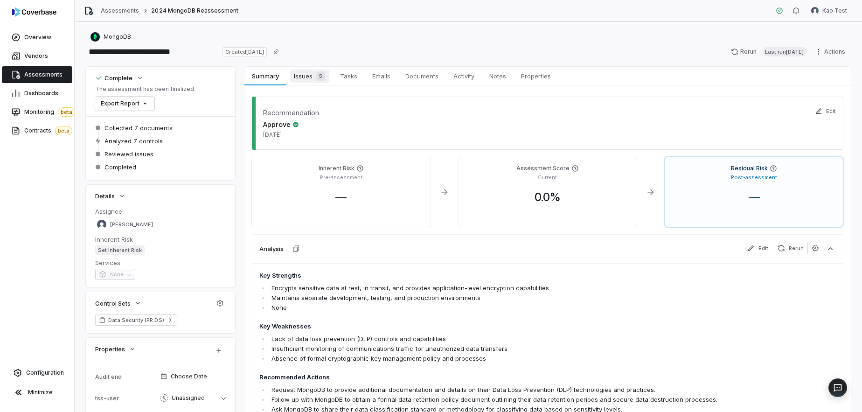
click at [308, 74] on span "Issues 5" at bounding box center [309, 75] width 39 height 13
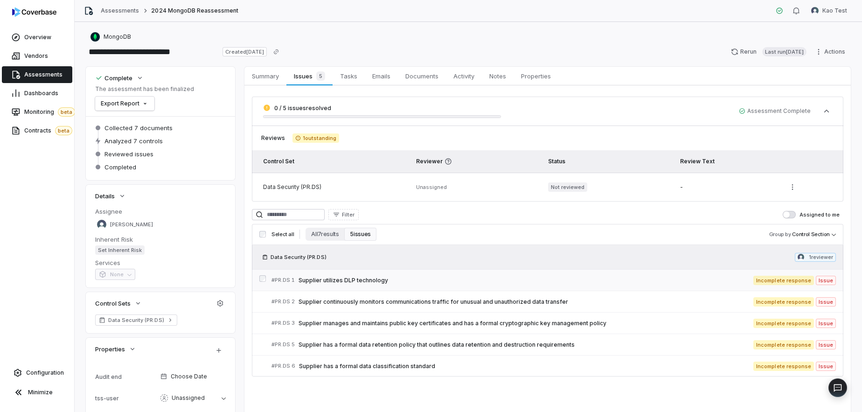
click at [352, 280] on span "Supplier utilizes DLP technology" at bounding box center [525, 279] width 455 height 7
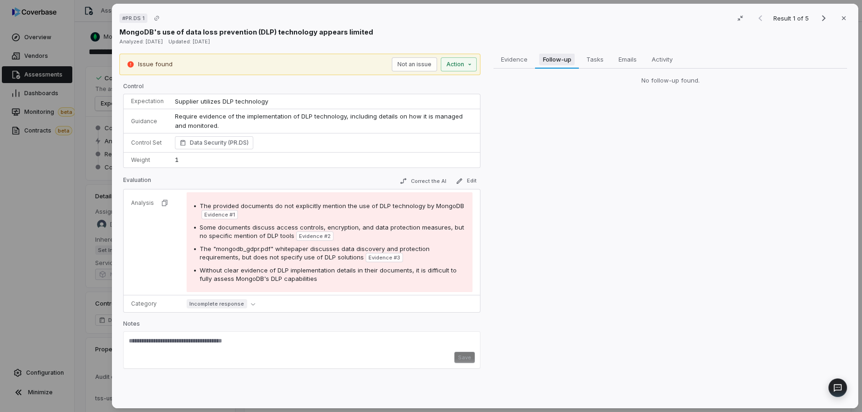
click at [543, 58] on span "Follow-up" at bounding box center [557, 59] width 36 height 12
click at [598, 62] on span "Tasks" at bounding box center [594, 59] width 25 height 12
click at [629, 59] on span "Emails" at bounding box center [628, 59] width 26 height 12
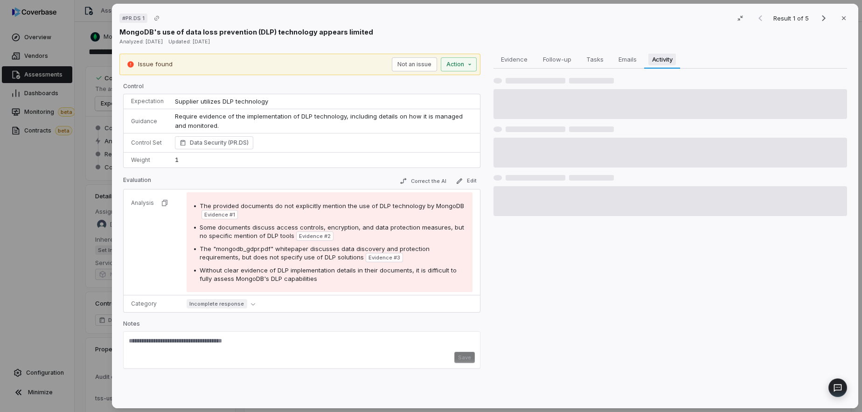
click at [661, 57] on span "Activity" at bounding box center [662, 59] width 28 height 12
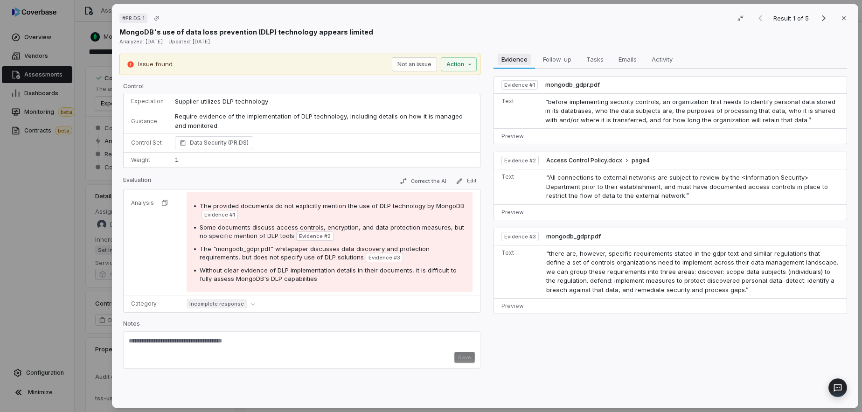
click at [515, 59] on span "Evidence" at bounding box center [515, 59] width 34 height 12
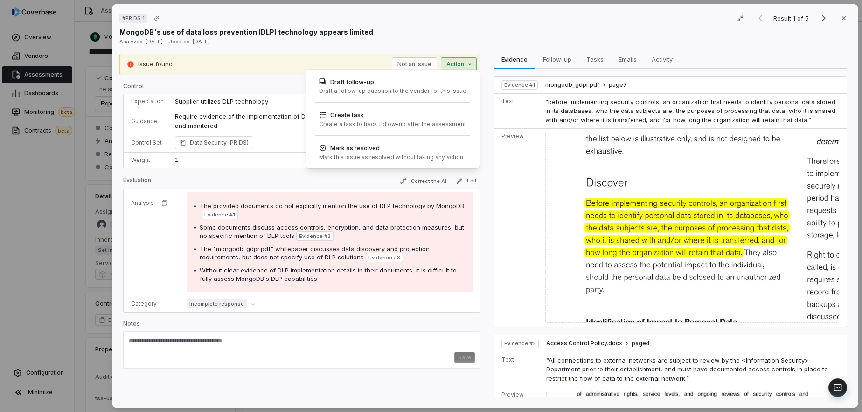
click at [451, 66] on div "# PR.DS 1 Result 1 of 5 Close MongoDB's use of data loss prevention (DLP) techn…" at bounding box center [431, 206] width 862 height 412
click at [417, 83] on div "Draft follow-up" at bounding box center [392, 81] width 147 height 9
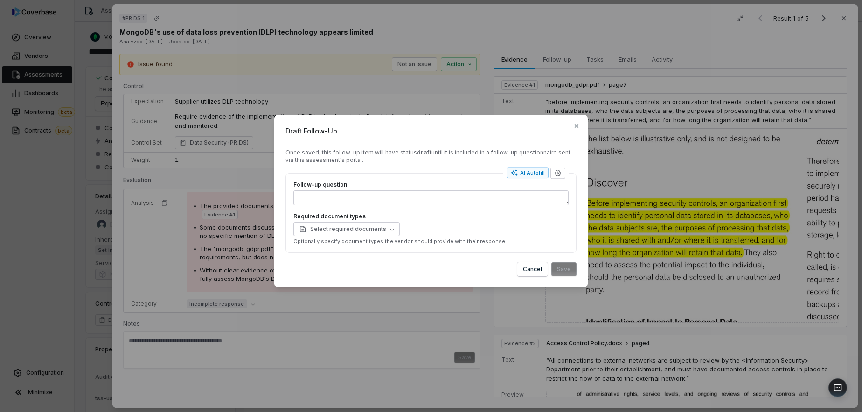
drag, startPoint x: 513, startPoint y: 135, endPoint x: 477, endPoint y: 114, distance: 42.2
click at [477, 114] on div "Draft Follow-Up Once saved, this follow-up item will have status draft until it…" at bounding box center [431, 206] width 862 height 212
click at [553, 174] on button "button" at bounding box center [557, 172] width 15 height 11
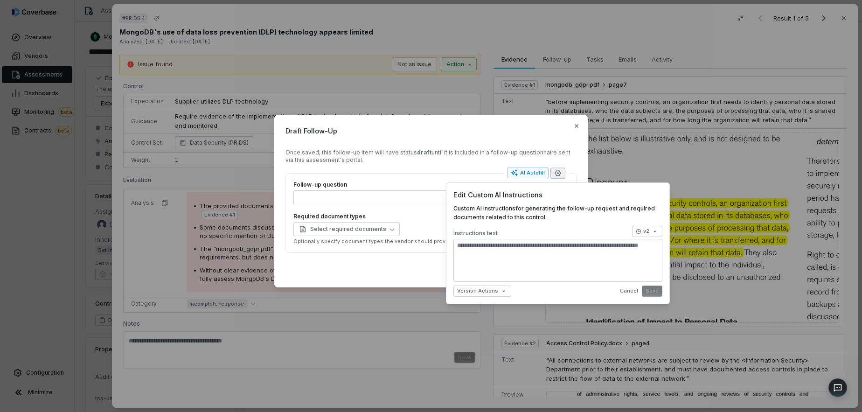
click at [563, 146] on div "Draft Follow-Up Once saved, this follow-up item will have status draft until it…" at bounding box center [430, 201] width 313 height 173
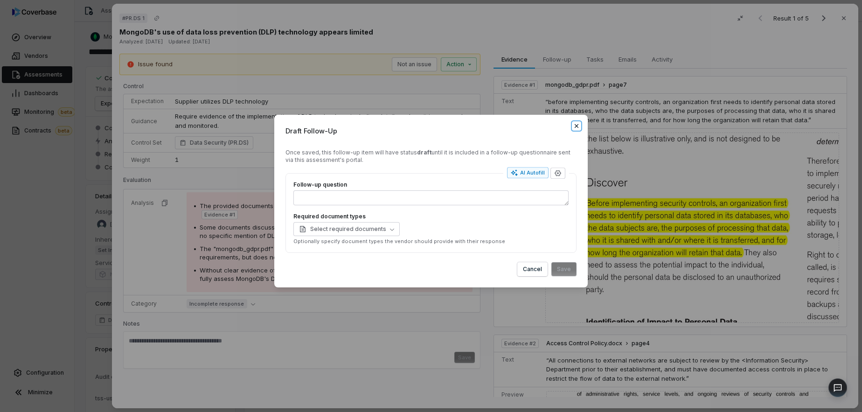
click at [579, 125] on icon "button" at bounding box center [576, 125] width 7 height 7
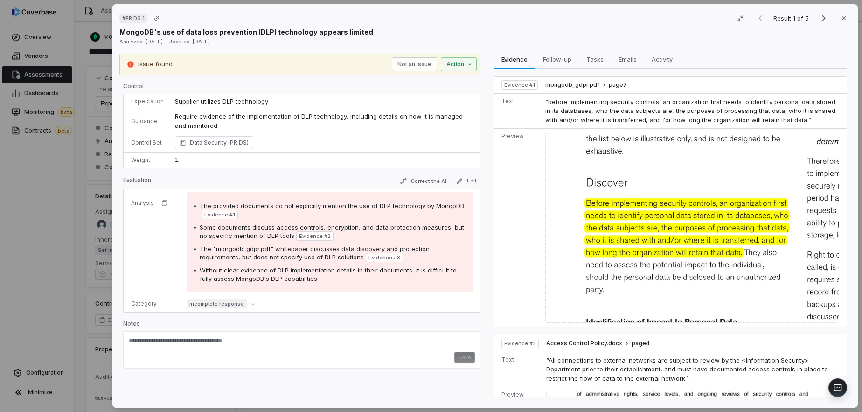
click at [309, 323] on p "Notes" at bounding box center [301, 325] width 357 height 11
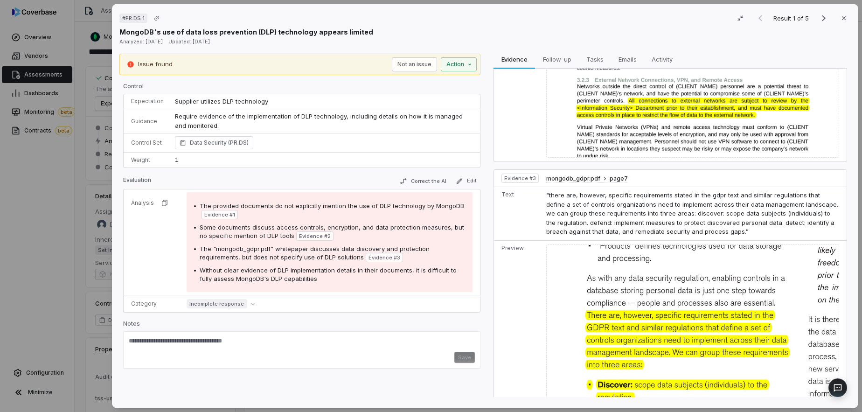
scroll to position [149, 0]
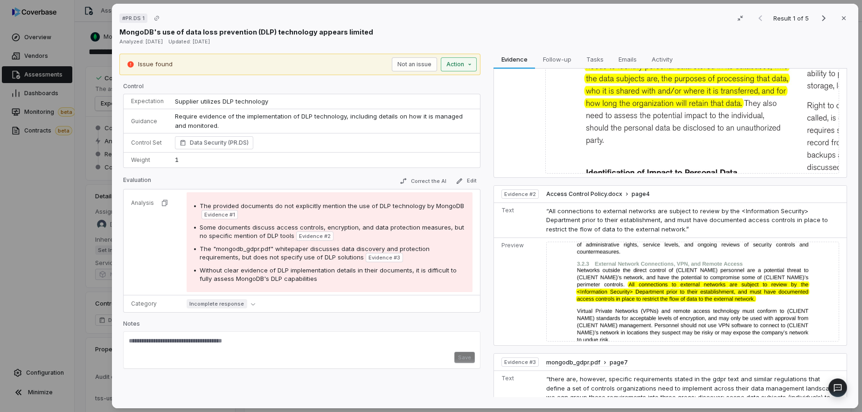
click at [467, 66] on div "# PR.DS 1 Result 1 of 5 Close MongoDB's use of data loss prevention (DLP) techn…" at bounding box center [431, 206] width 862 height 412
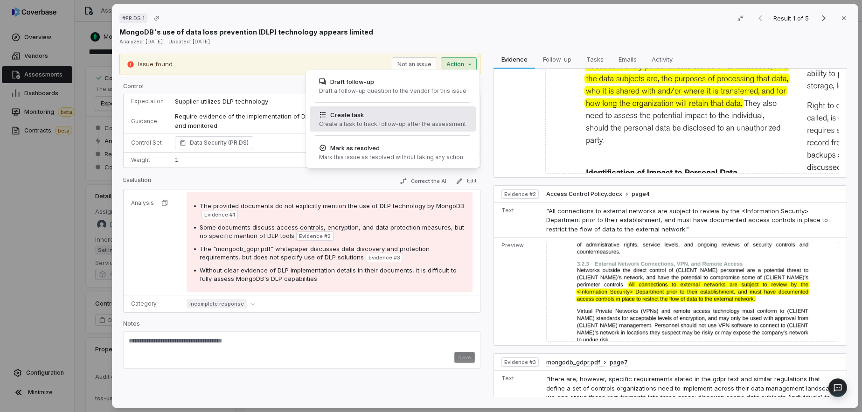
click at [404, 113] on div "Create task" at bounding box center [392, 114] width 147 height 9
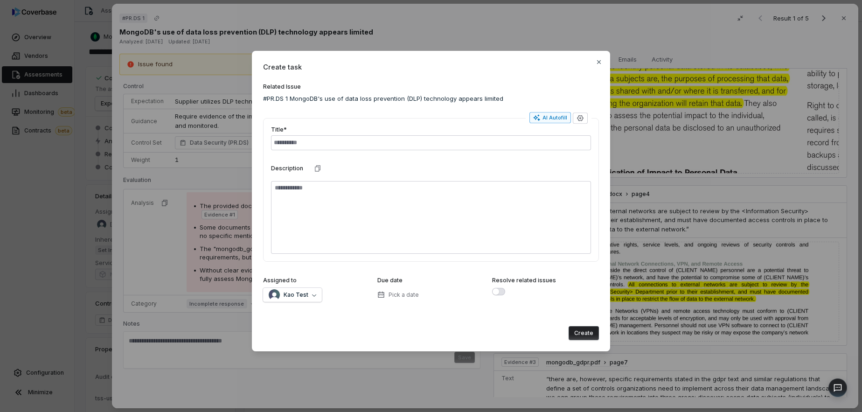
click at [549, 117] on div "AI Autofill" at bounding box center [550, 117] width 34 height 7
type textarea "*"
type textarea "**"
type textarea "*"
type input "**********"
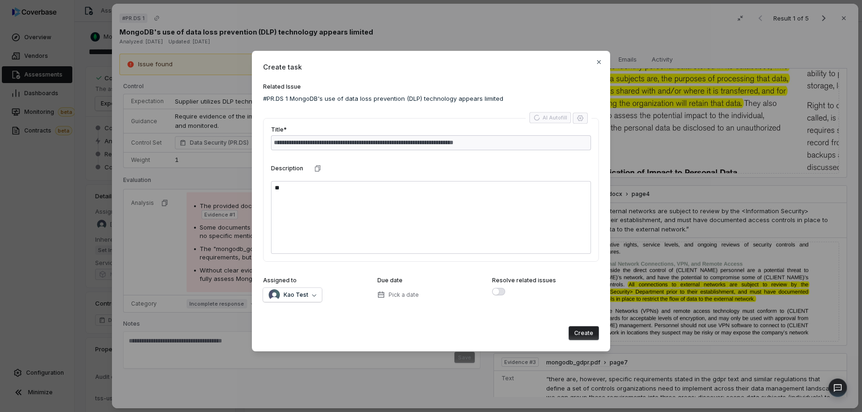
type textarea "*"
type textarea "**********"
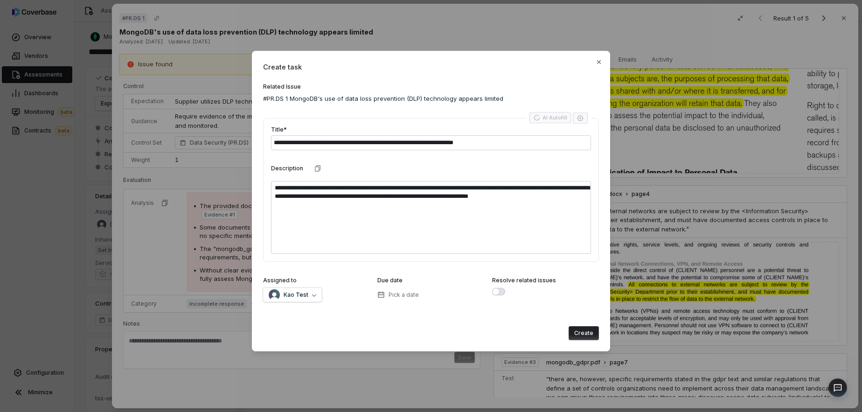
type textarea "*"
type textarea "**********"
type textarea "*"
type textarea "**********"
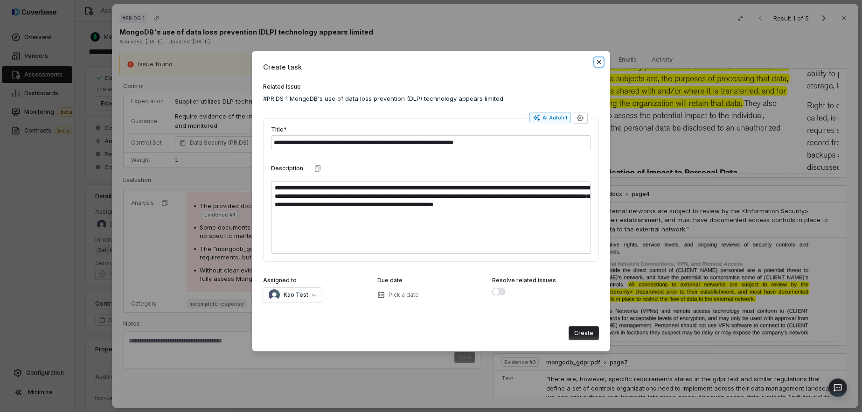
click at [596, 60] on icon "button" at bounding box center [598, 61] width 7 height 7
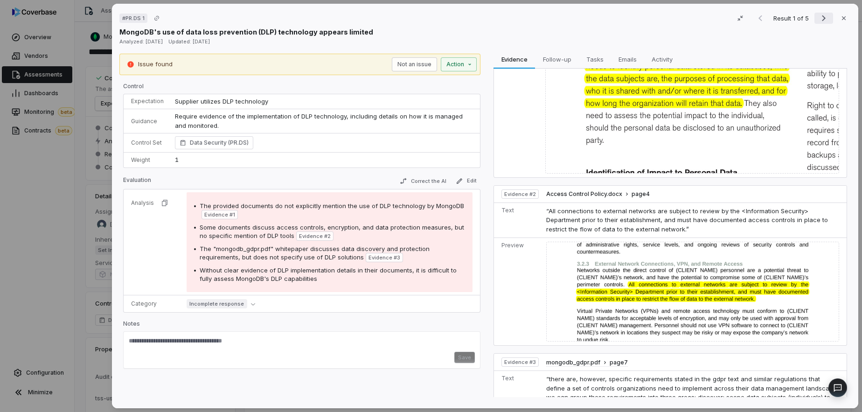
click at [821, 16] on icon "Next result" at bounding box center [823, 18] width 11 height 11
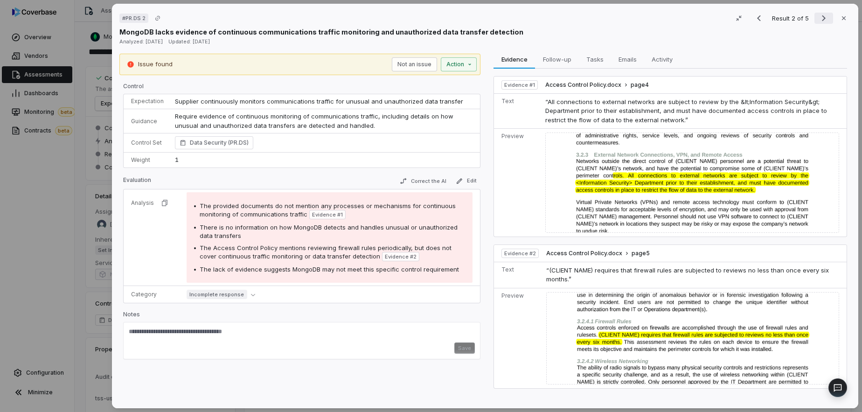
click at [818, 23] on icon "Next result" at bounding box center [823, 18] width 11 height 11
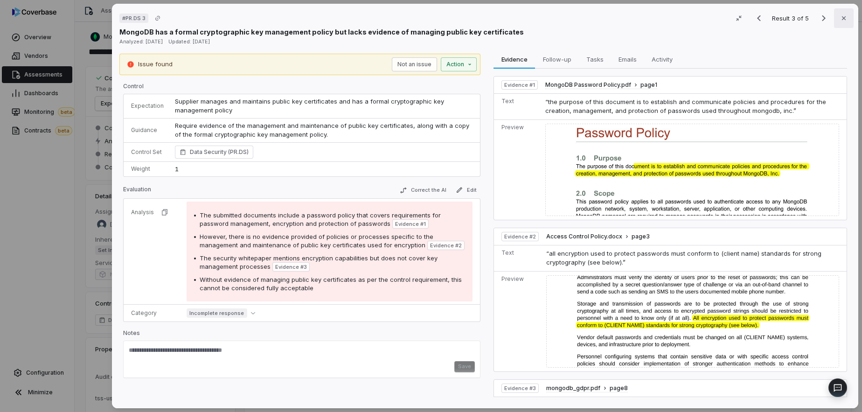
click at [845, 19] on icon "button" at bounding box center [843, 17] width 7 height 7
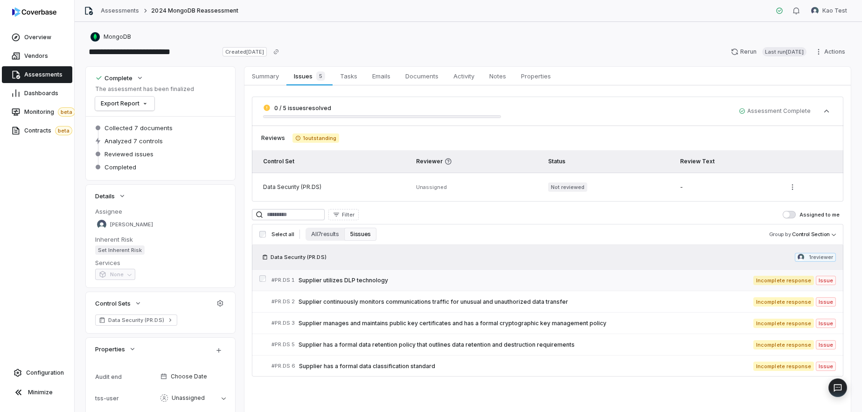
click at [588, 275] on div "# PR.DS 1 Supplier utilizes DLP technology" at bounding box center [512, 280] width 482 height 10
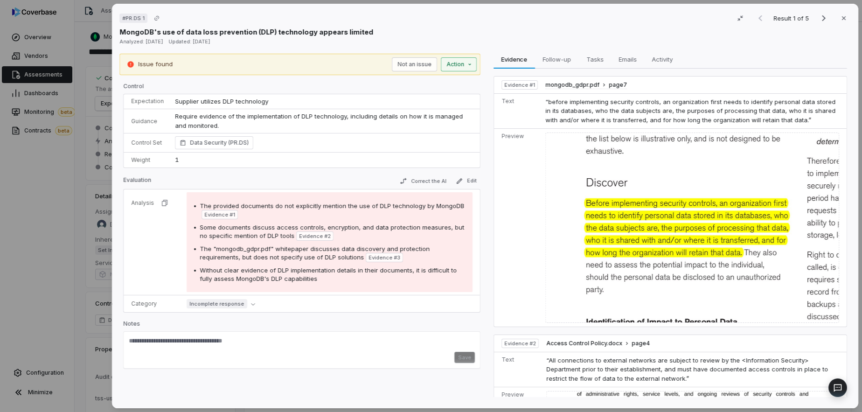
click at [455, 65] on div "# PR.DS 1 Result 1 of 5 Close MongoDB's use of data loss prevention (DLP) techn…" at bounding box center [431, 206] width 862 height 412
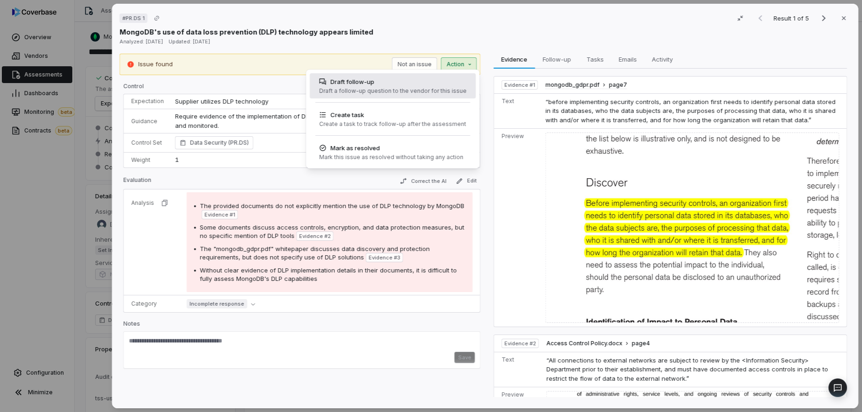
click at [416, 81] on div "Draft follow-up" at bounding box center [392, 81] width 147 height 9
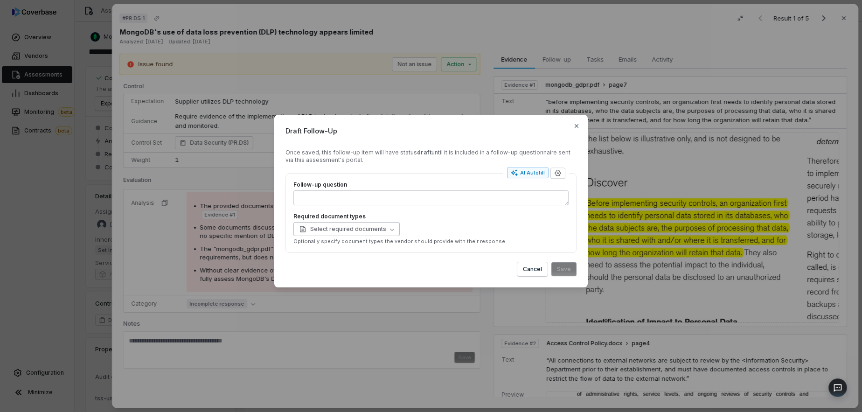
click at [370, 232] on span "Select required documents" at bounding box center [342, 228] width 87 height 7
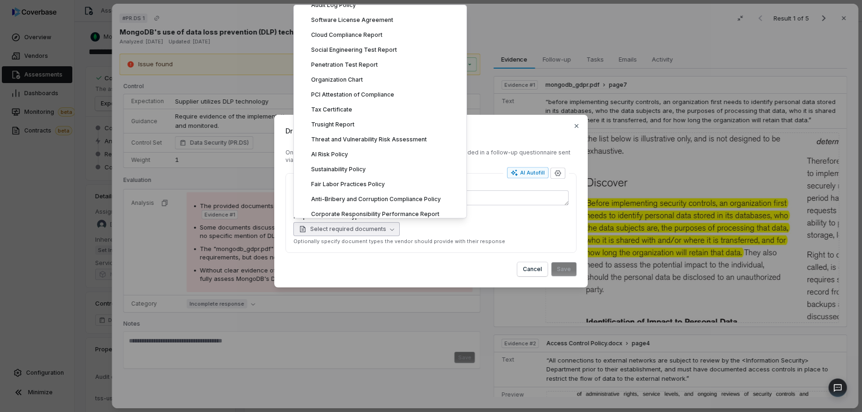
scroll to position [1367, 0]
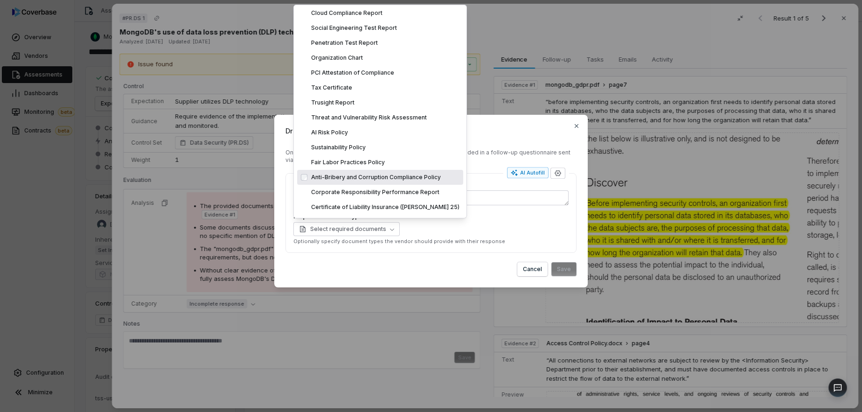
click at [492, 225] on div "Select required documents" at bounding box center [430, 229] width 275 height 14
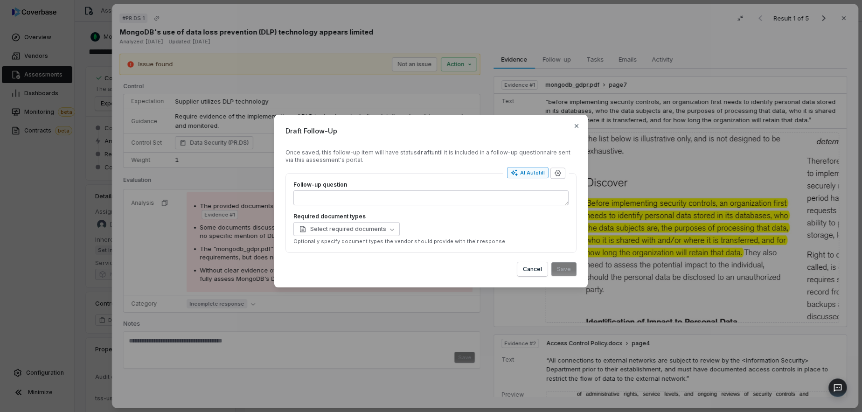
click at [525, 170] on div "AI Autofill" at bounding box center [528, 172] width 34 height 7
type textarea "*"
type textarea "***"
type textarea "*"
type textarea "**********"
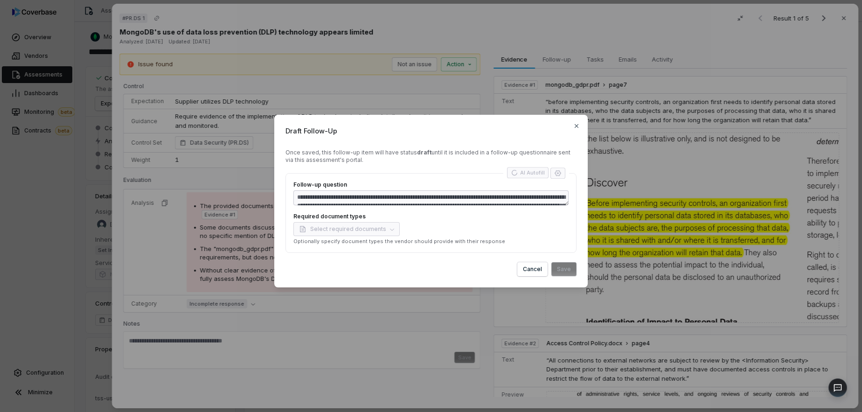
type textarea "*"
type textarea "**********"
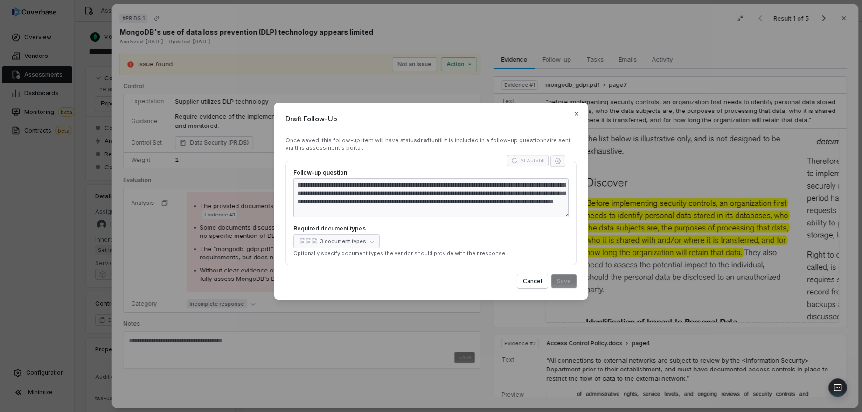
type textarea "*"
type textarea "**********"
type textarea "*"
type textarea "**********"
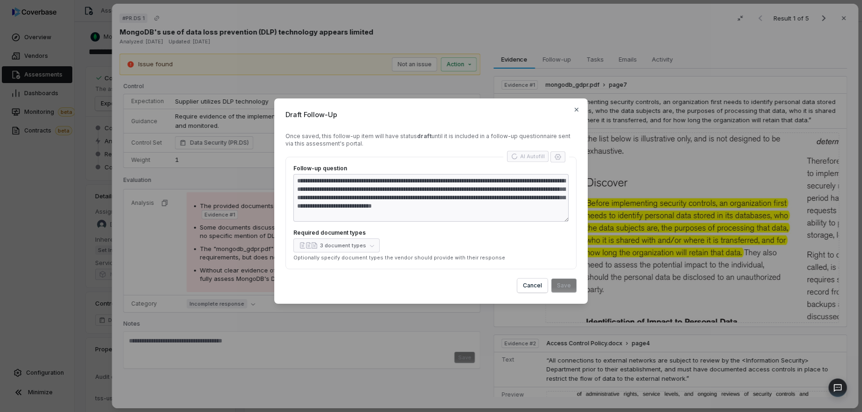
type textarea "*"
type textarea "**********"
type textarea "*"
type textarea "**********"
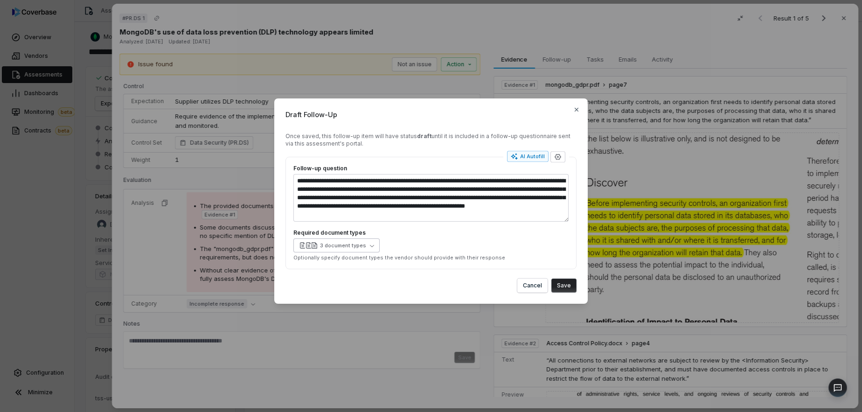
click at [370, 247] on icon "button" at bounding box center [372, 245] width 4 height 4
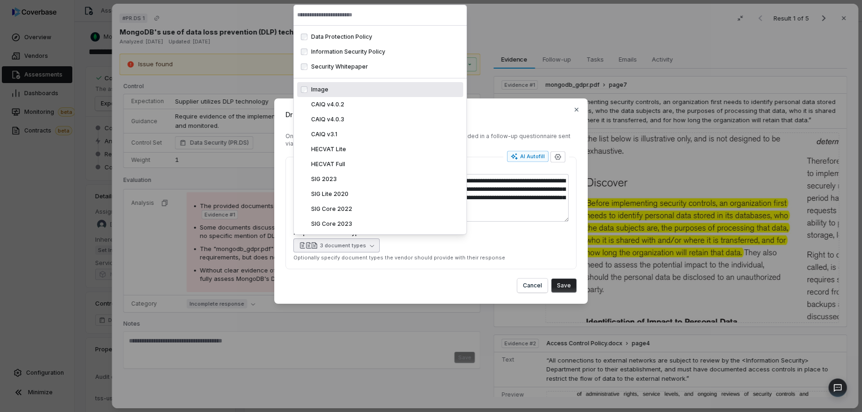
click at [450, 248] on div "3 document types" at bounding box center [430, 245] width 275 height 14
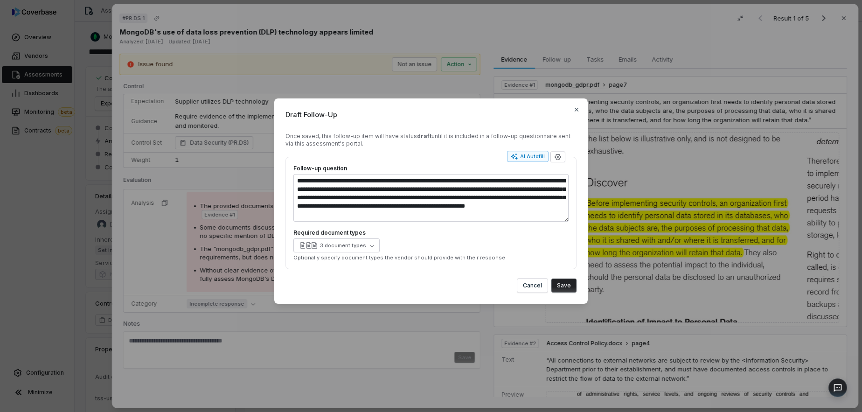
type textarea "*"
click at [566, 284] on button "Save" at bounding box center [563, 285] width 25 height 14
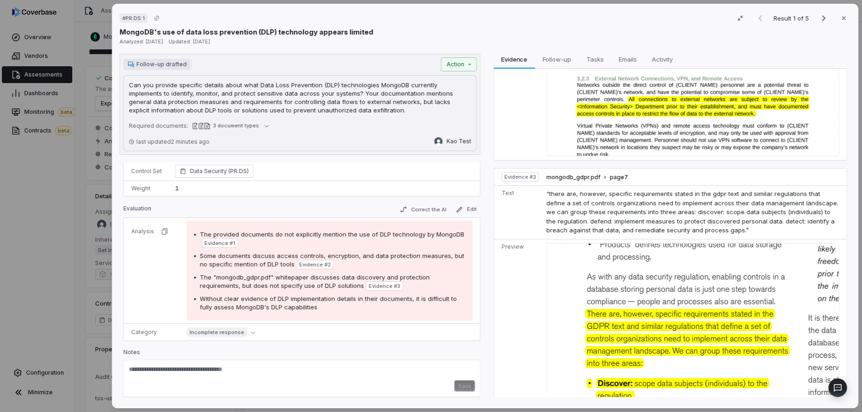
scroll to position [306, 0]
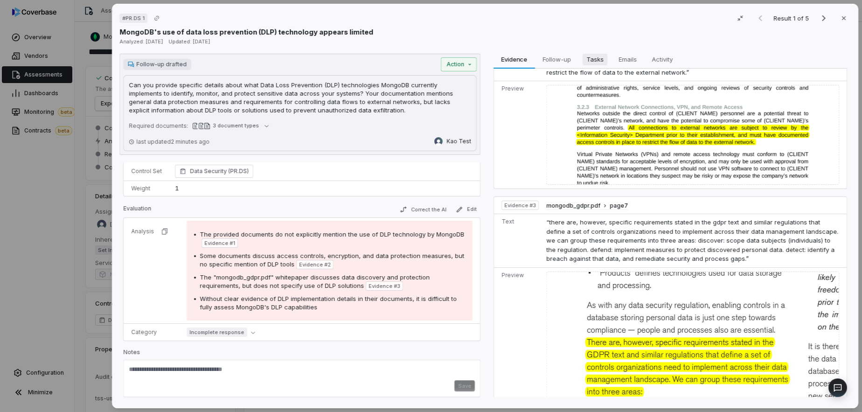
click at [588, 62] on span "Tasks" at bounding box center [594, 59] width 25 height 12
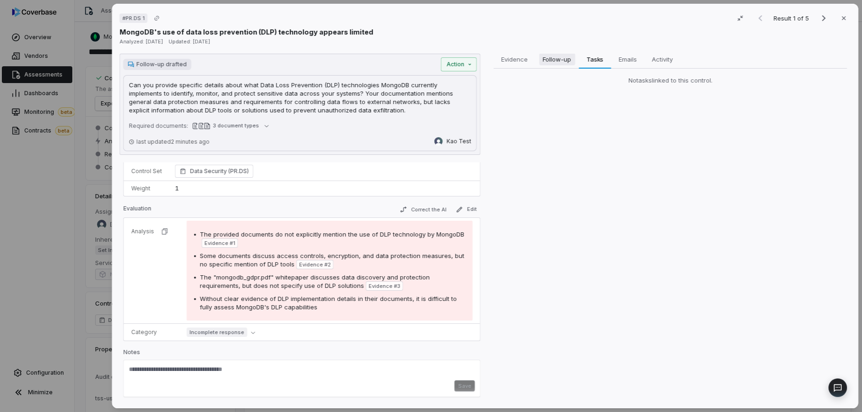
click at [547, 58] on span "Follow-up" at bounding box center [557, 59] width 36 height 12
click at [587, 59] on span "Tasks" at bounding box center [594, 59] width 25 height 12
click at [627, 59] on span "Emails" at bounding box center [628, 59] width 26 height 12
click at [656, 62] on span "Activity" at bounding box center [662, 59] width 28 height 12
click at [465, 63] on div "# PR.DS 1 Result 1 of 5 Close MongoDB's use of data loss prevention (DLP) techn…" at bounding box center [431, 206] width 862 height 412
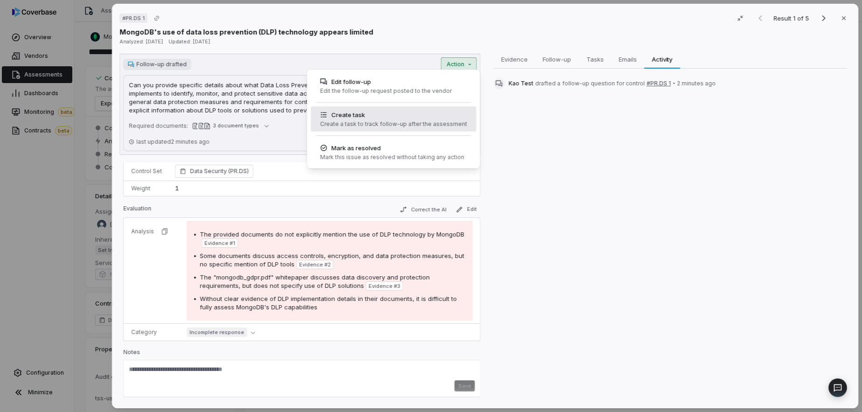
click at [440, 114] on div "Create task" at bounding box center [393, 114] width 147 height 9
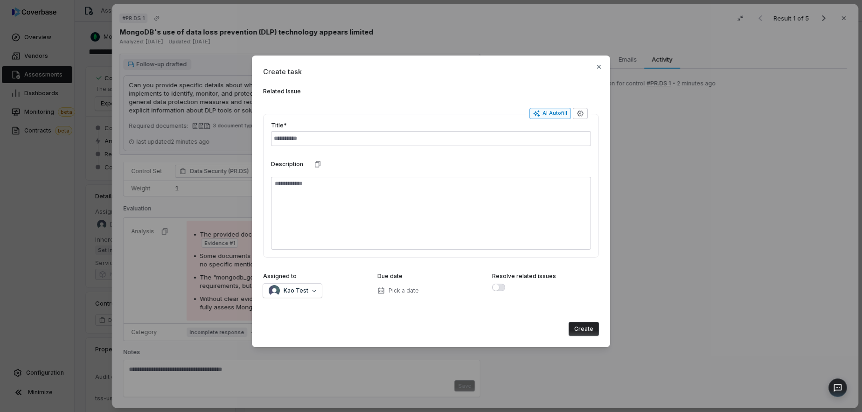
click at [549, 114] on div "AI Autofill" at bounding box center [550, 113] width 34 height 7
type textarea "*"
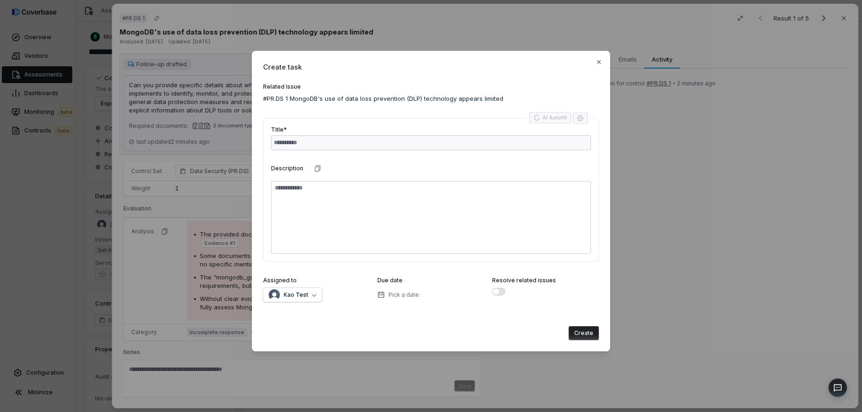
type textarea "**"
type textarea "*"
type input "*******"
type textarea "**********"
type textarea "*"
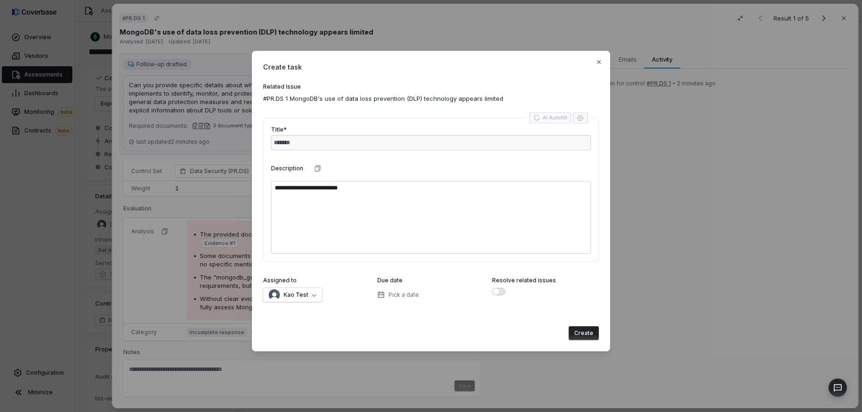
type textarea "**********"
type textarea "*"
type input "**********"
type textarea "**********"
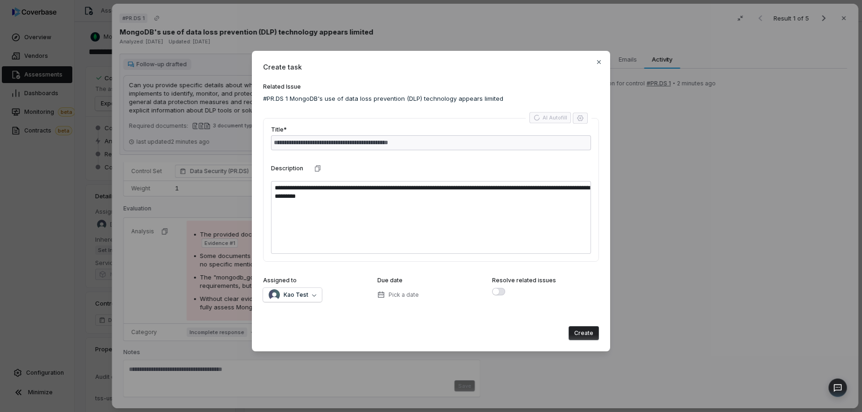
type textarea "*"
type textarea "**********"
type textarea "*"
type input "**********"
type textarea "*"
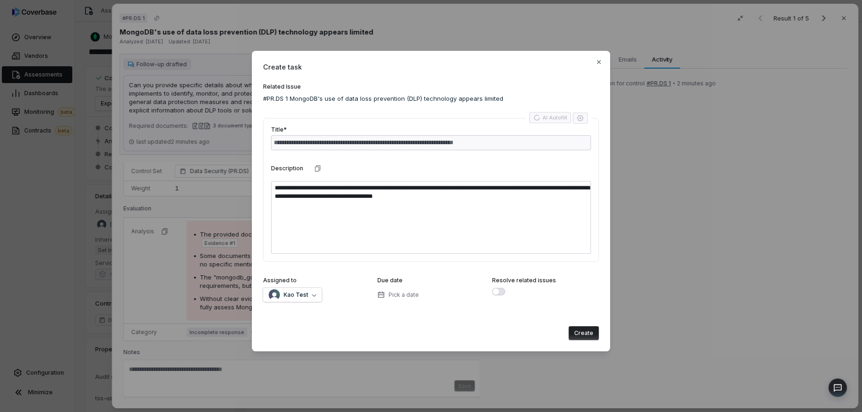
type textarea "**********"
type textarea "*"
type textarea "**********"
type textarea "*"
type textarea "**********"
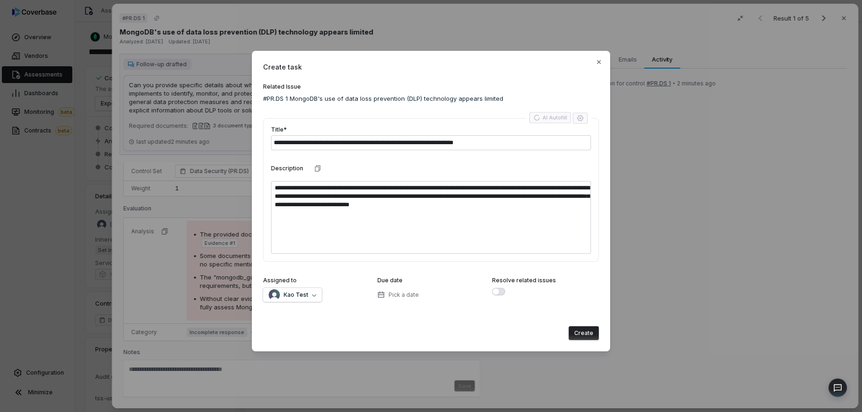
type textarea "*"
type textarea "**********"
type textarea "*"
type textarea "**********"
click at [389, 295] on span "Pick a date" at bounding box center [403, 294] width 30 height 7
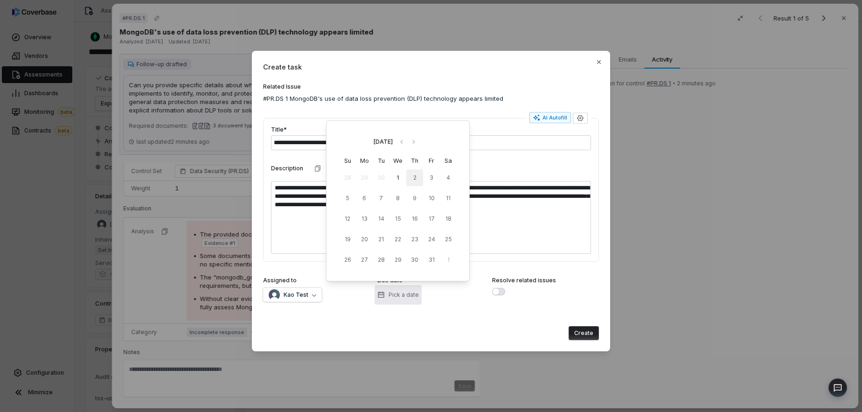
click at [416, 183] on button "2" at bounding box center [414, 177] width 17 height 17
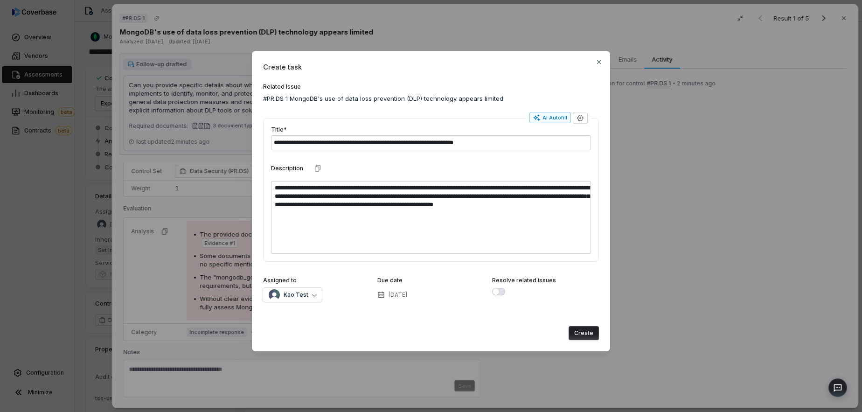
click at [585, 334] on button "Create" at bounding box center [583, 333] width 30 height 14
type textarea "*"
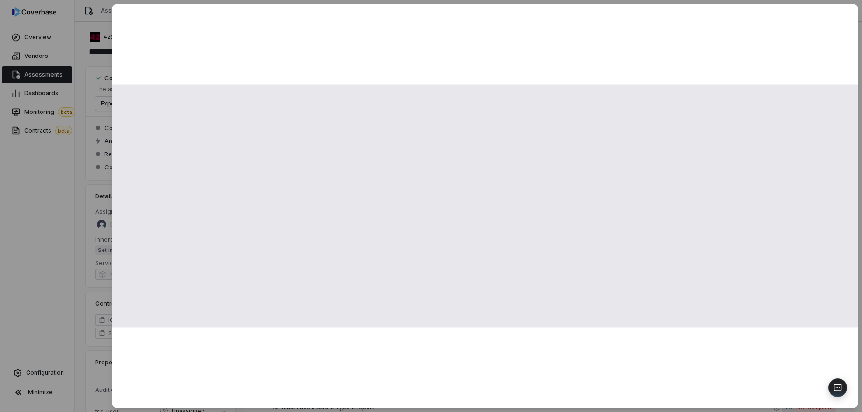
click at [252, 38] on div at bounding box center [485, 206] width 746 height 404
